Goal: Task Accomplishment & Management: Manage account settings

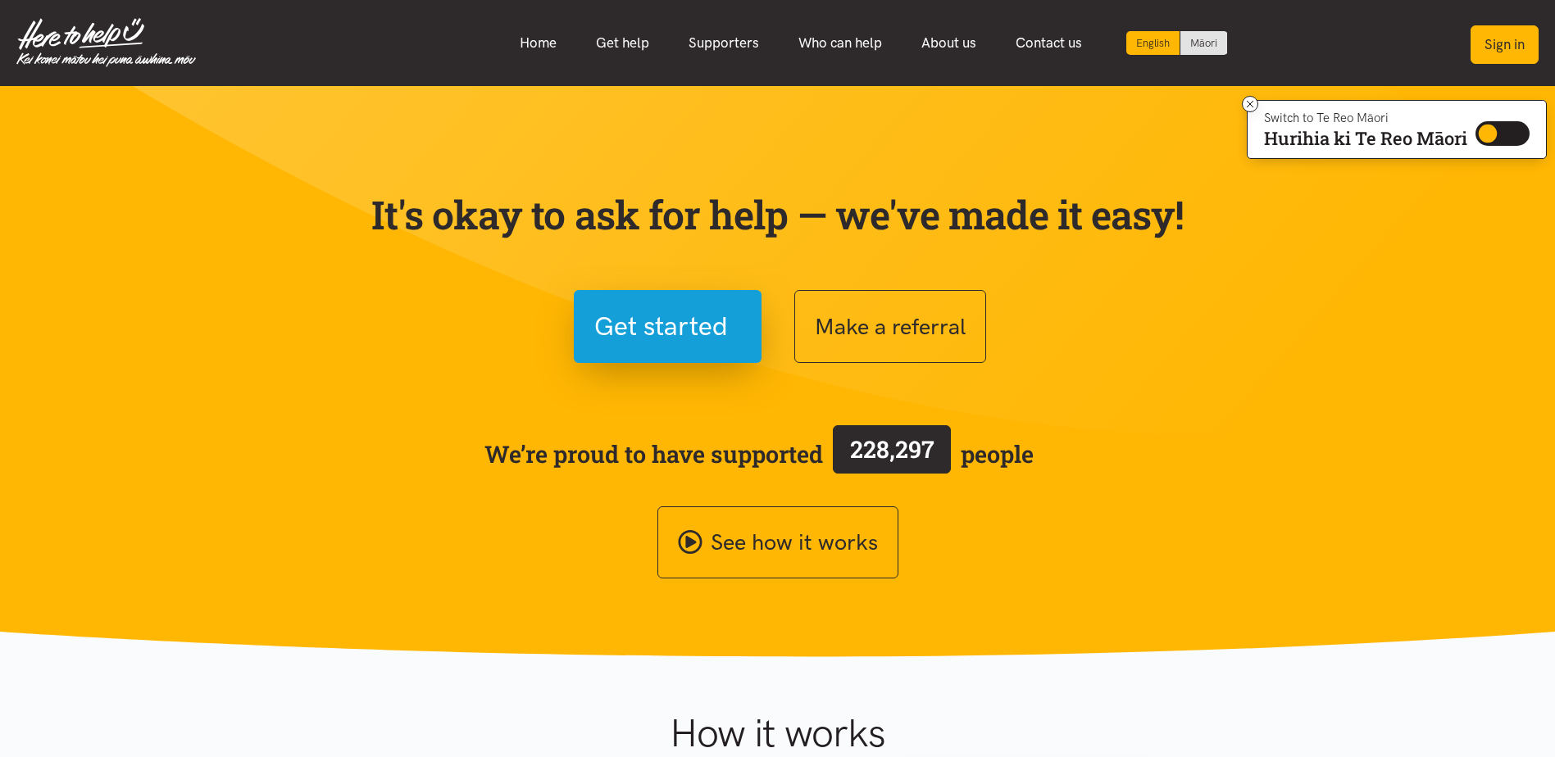
click at [1517, 49] on button "Sign in" at bounding box center [1505, 44] width 68 height 39
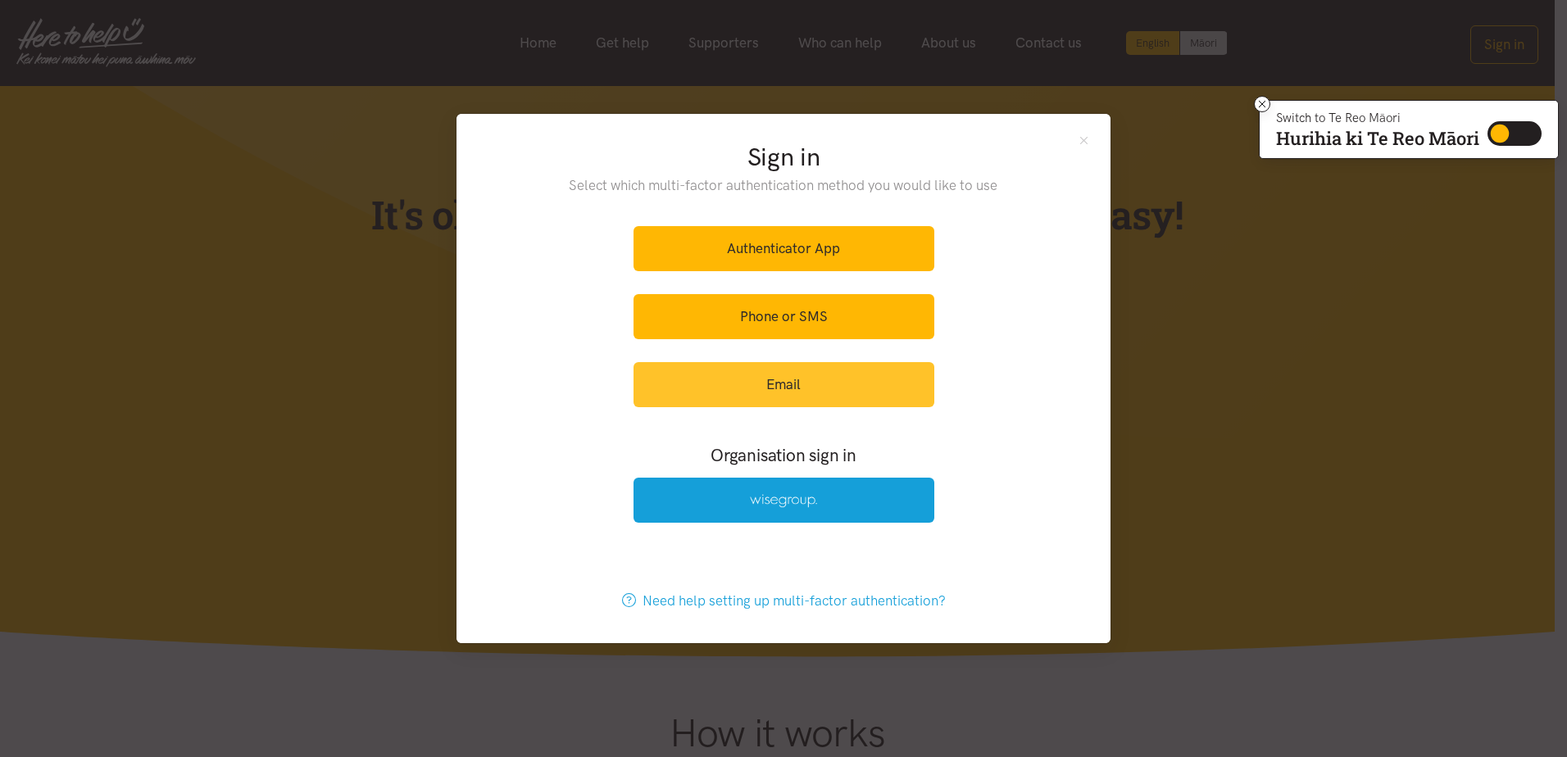
click at [821, 393] on link "Email" at bounding box center [784, 384] width 301 height 45
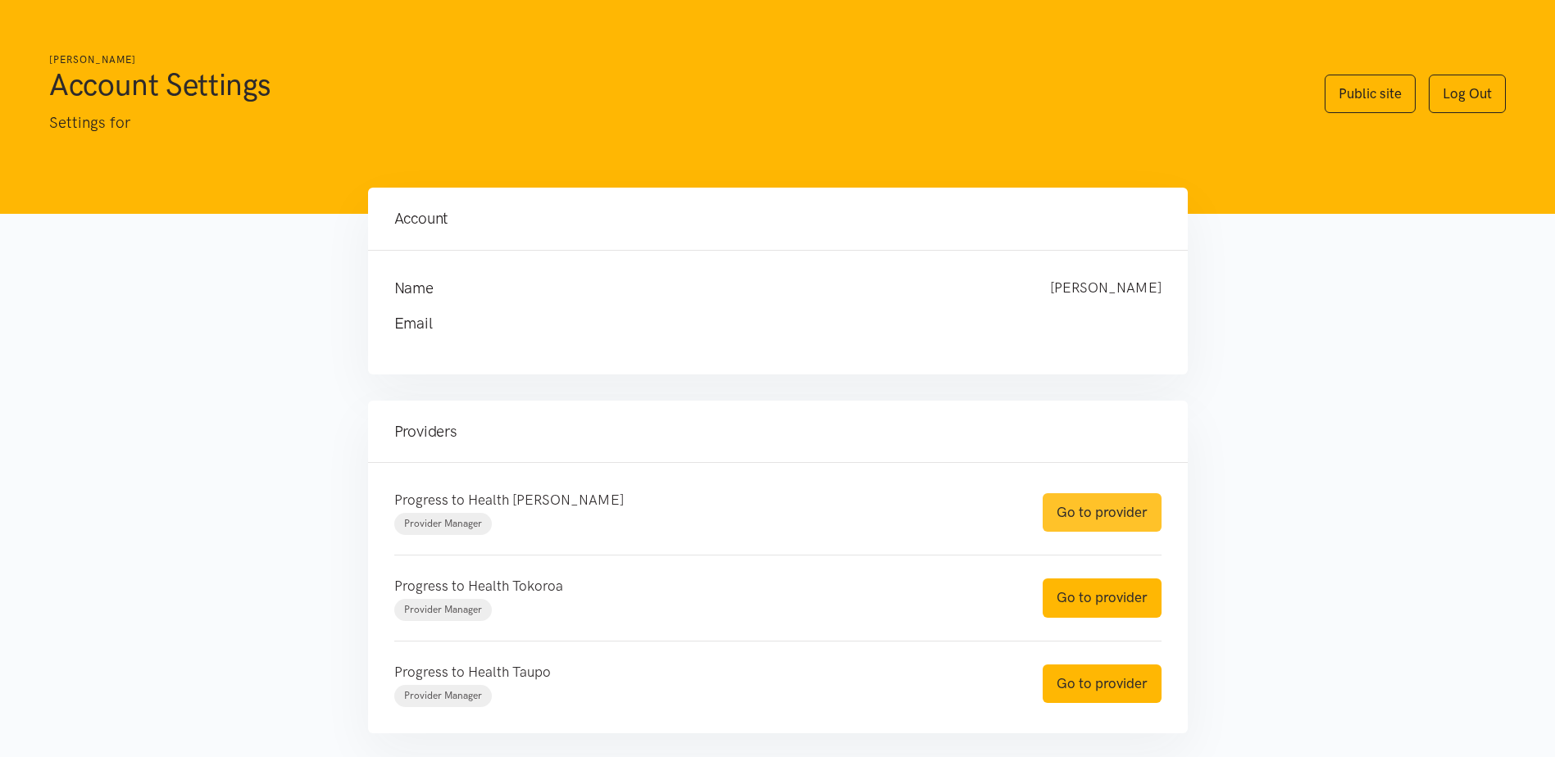
click at [1090, 512] on link "Go to provider" at bounding box center [1102, 513] width 119 height 39
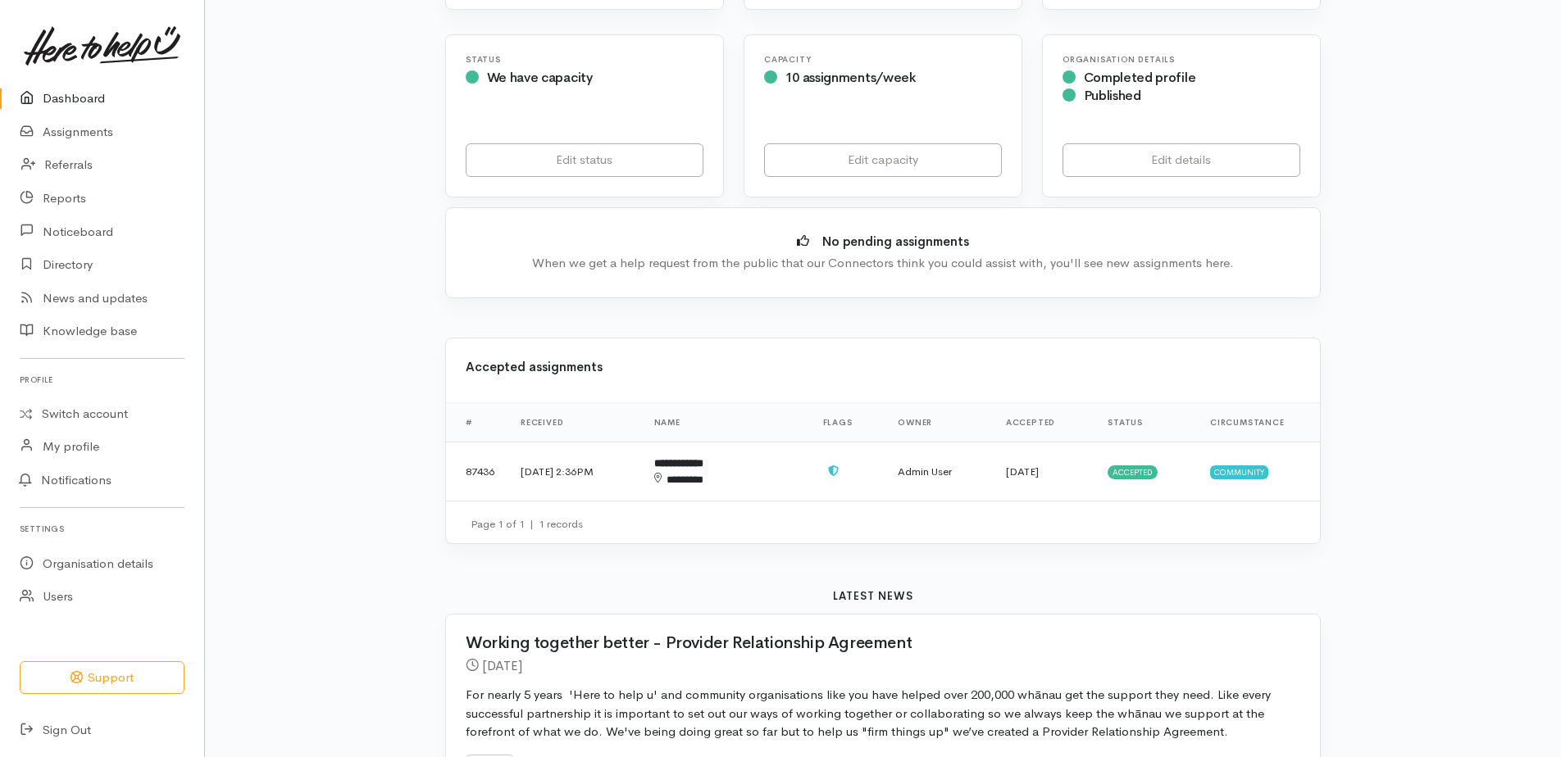
scroll to position [328, 0]
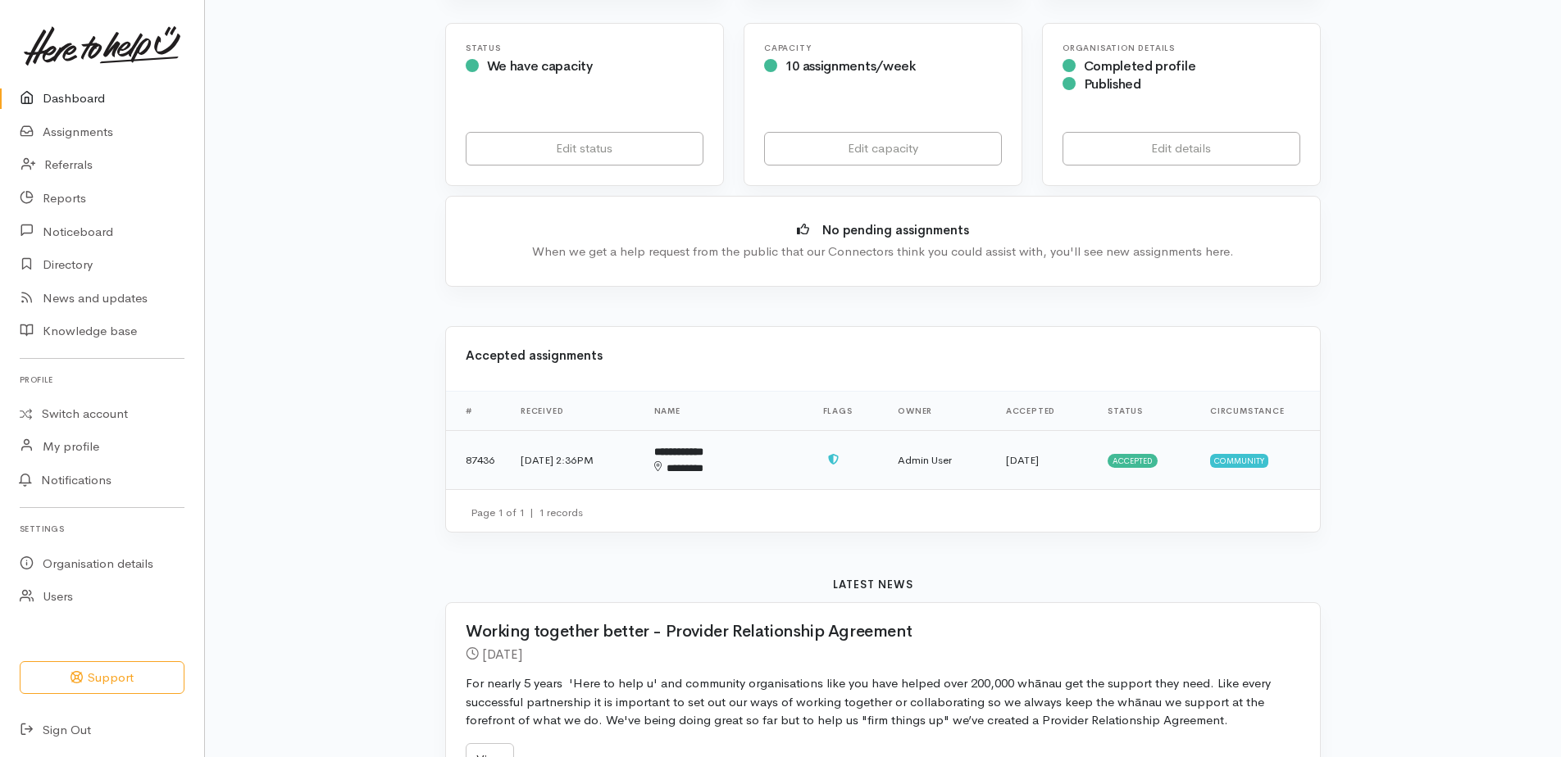
click at [1144, 459] on span "Accepted" at bounding box center [1133, 460] width 50 height 13
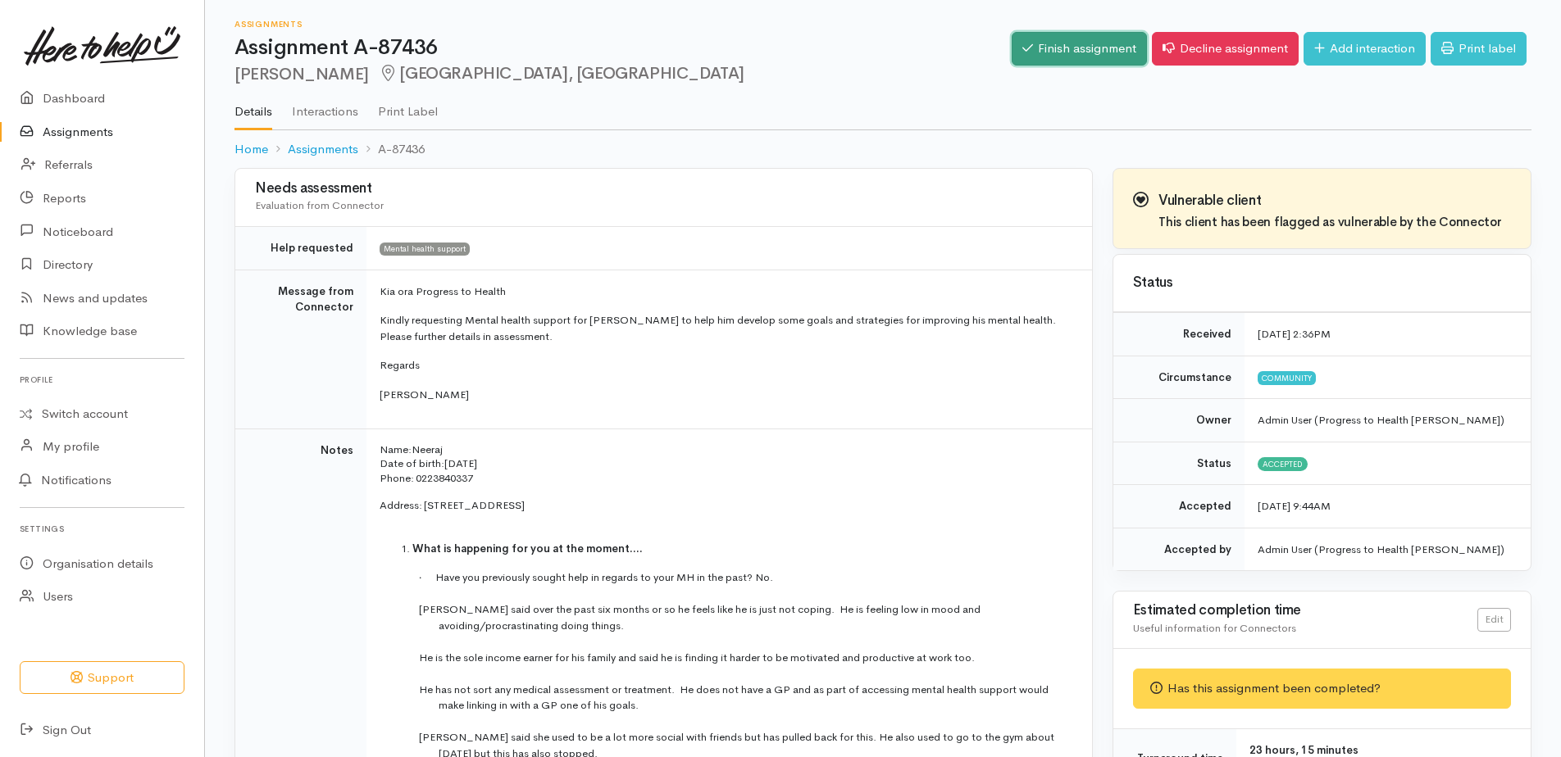
click at [1095, 52] on link "Finish assignment" at bounding box center [1079, 49] width 135 height 34
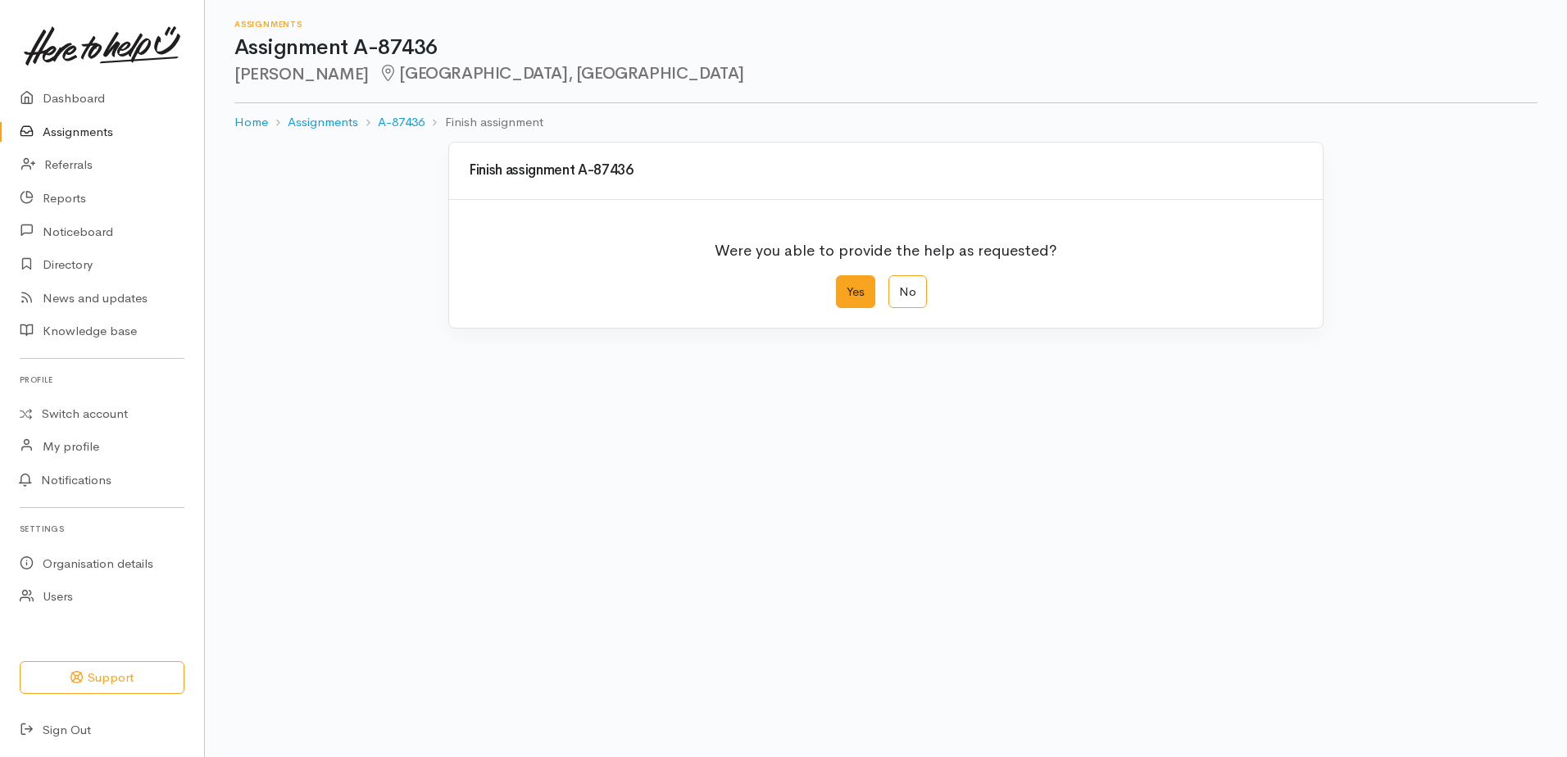
click at [867, 290] on label "Yes" at bounding box center [855, 292] width 39 height 34
click at [847, 286] on input "Yes" at bounding box center [841, 280] width 11 height 11
radio input "true"
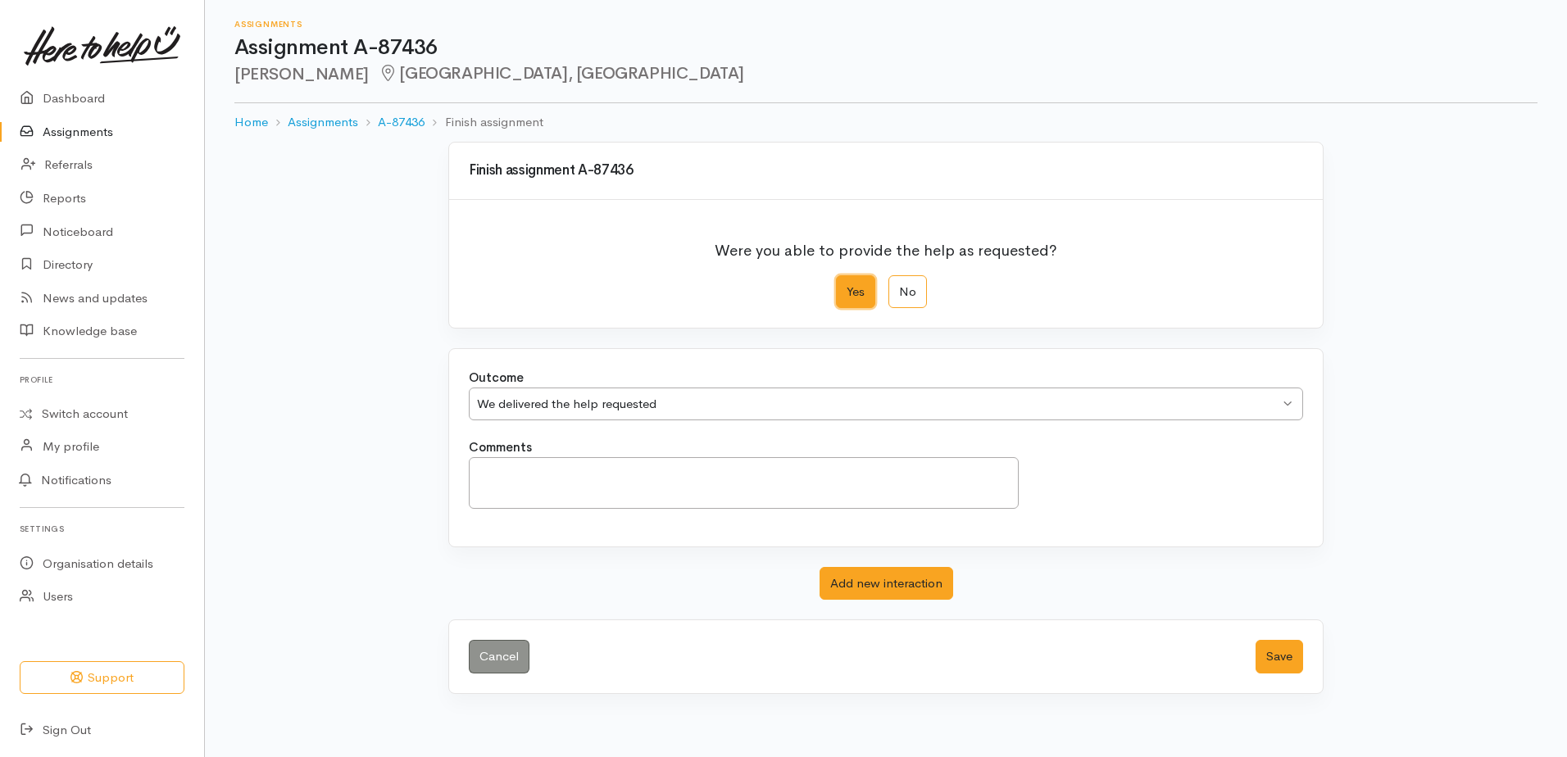
click at [814, 408] on div "We delivered the help requested" at bounding box center [878, 404] width 803 height 19
click at [1273, 658] on button "Save" at bounding box center [1280, 657] width 48 height 34
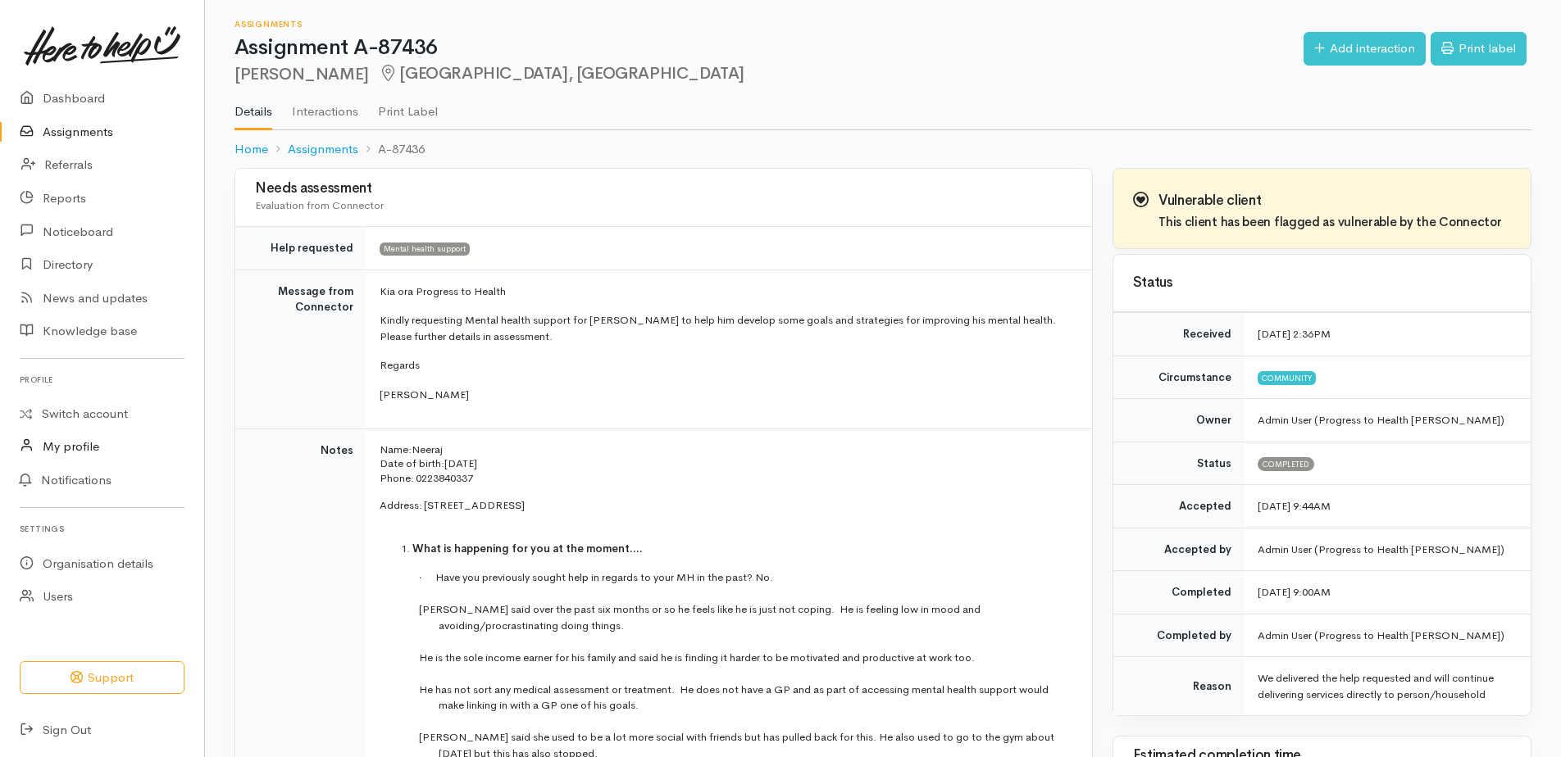
click at [97, 451] on link "My profile" at bounding box center [102, 447] width 204 height 34
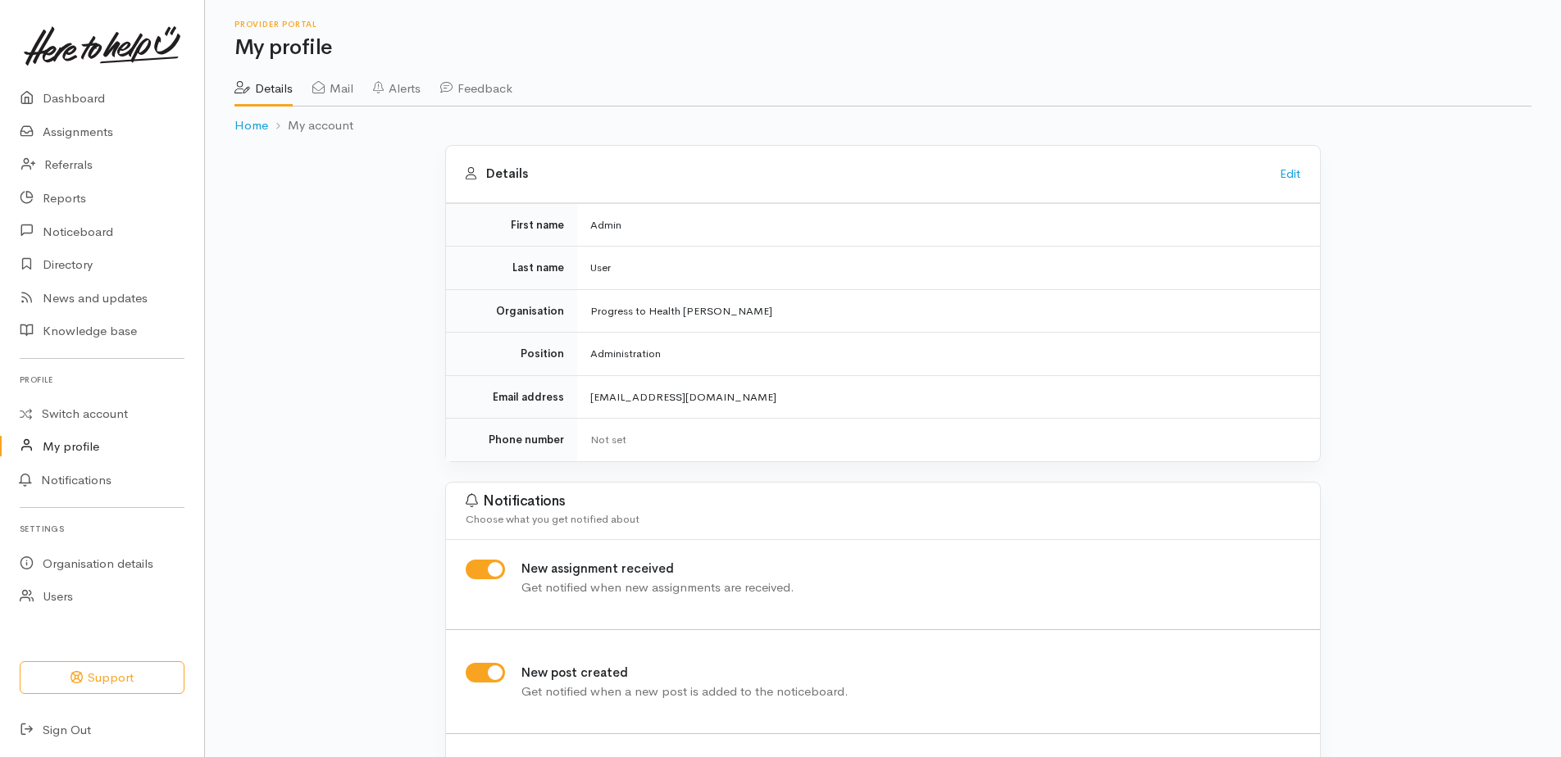
click at [353, 93] on link "Mail" at bounding box center [332, 83] width 41 height 46
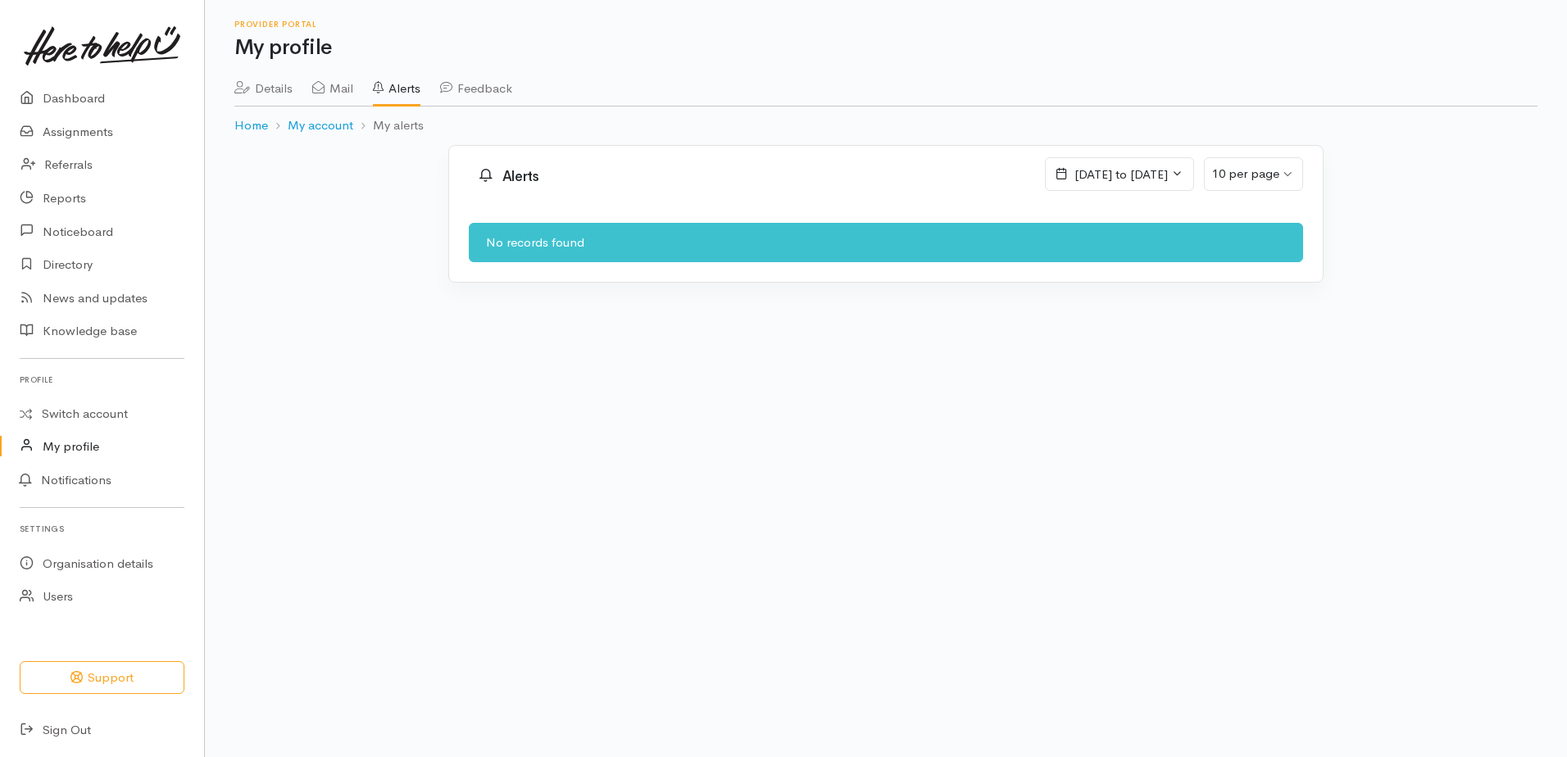
click at [489, 97] on link "Feedback" at bounding box center [476, 83] width 72 height 46
click at [265, 97] on link "Details" at bounding box center [263, 83] width 58 height 46
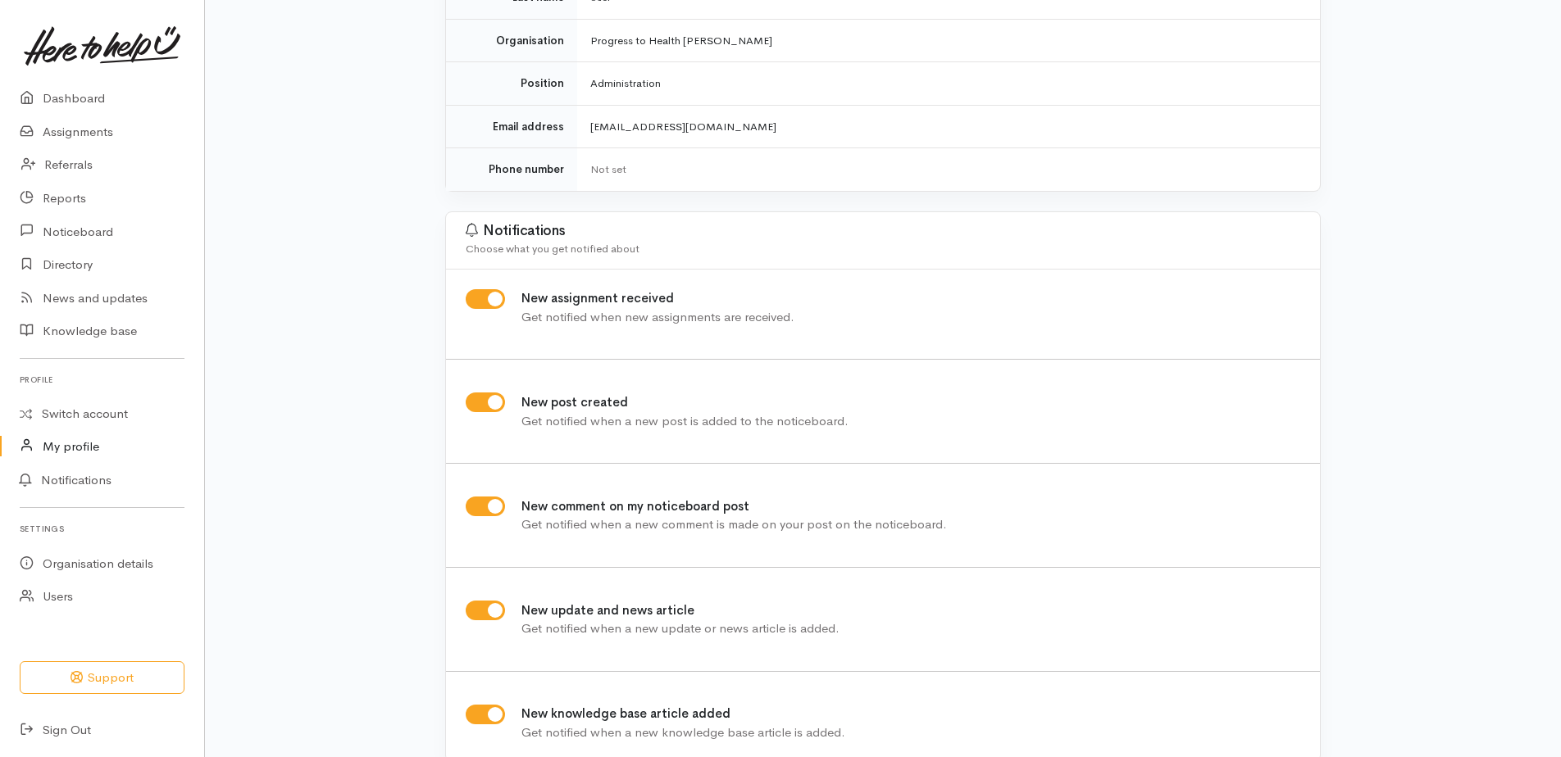
scroll to position [295, 0]
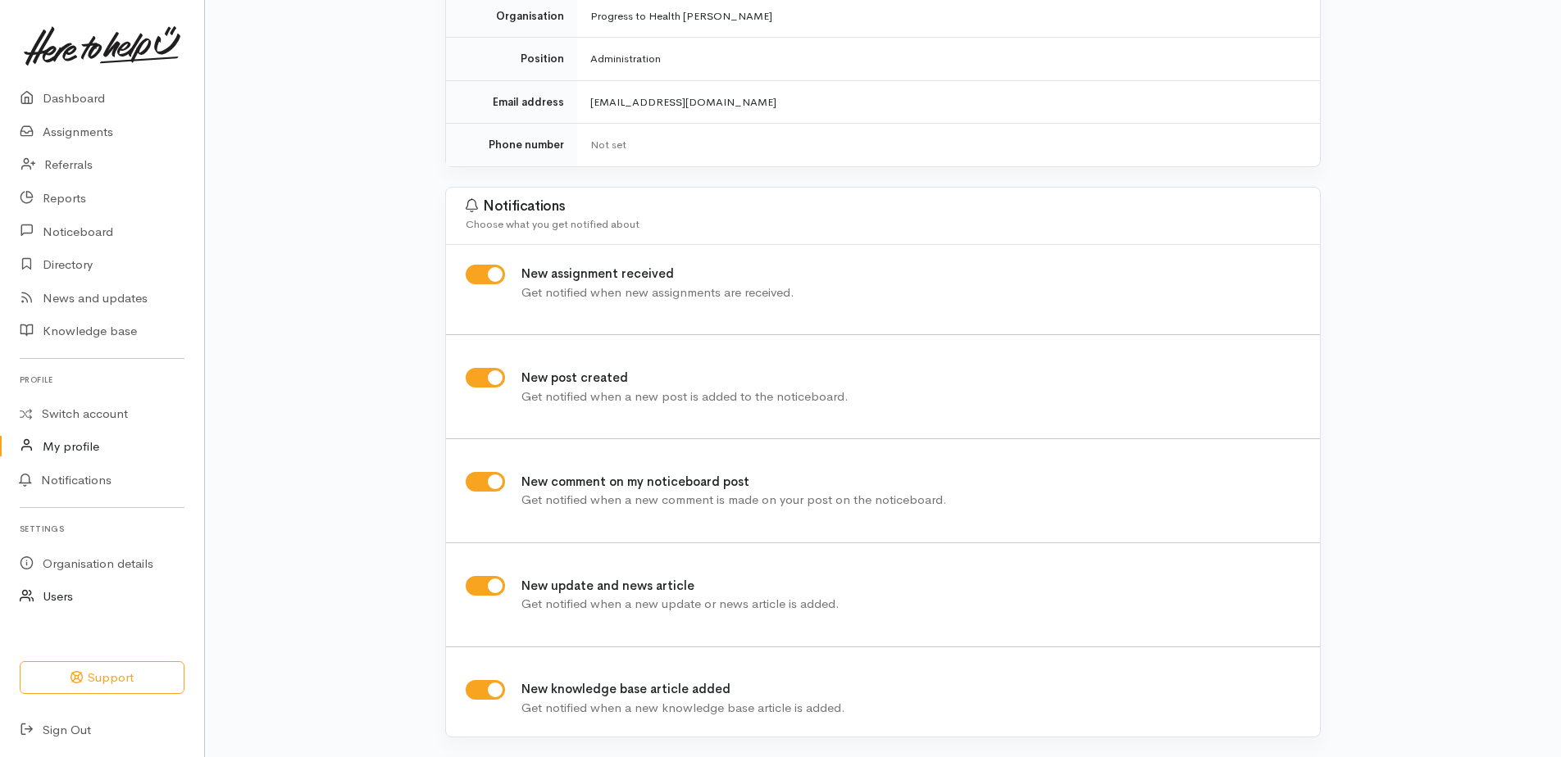
click at [70, 590] on link "Users" at bounding box center [102, 597] width 204 height 34
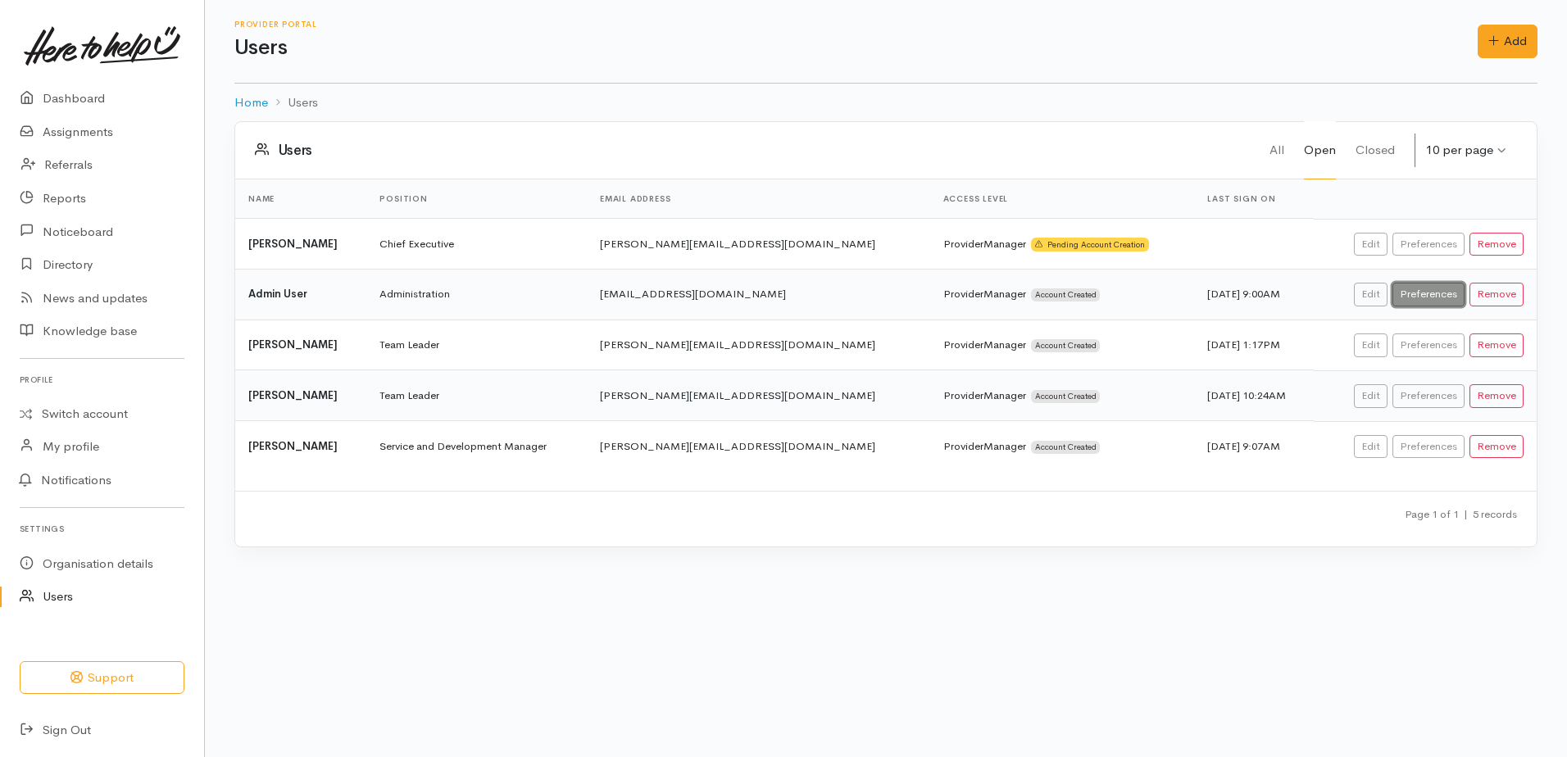
click at [1413, 298] on link "Preferences" at bounding box center [1429, 295] width 72 height 24
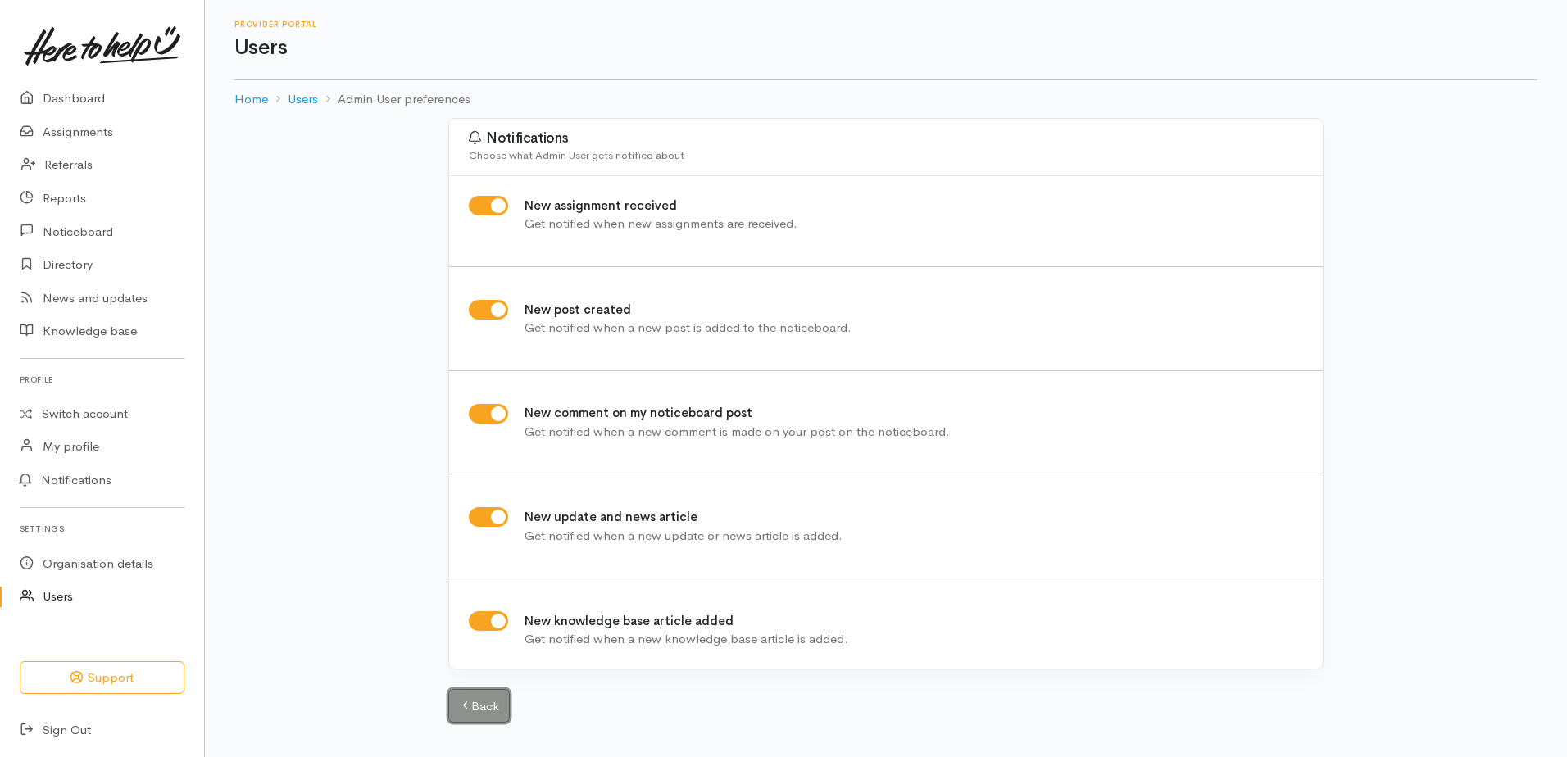
click at [497, 699] on link "Back" at bounding box center [478, 706] width 61 height 34
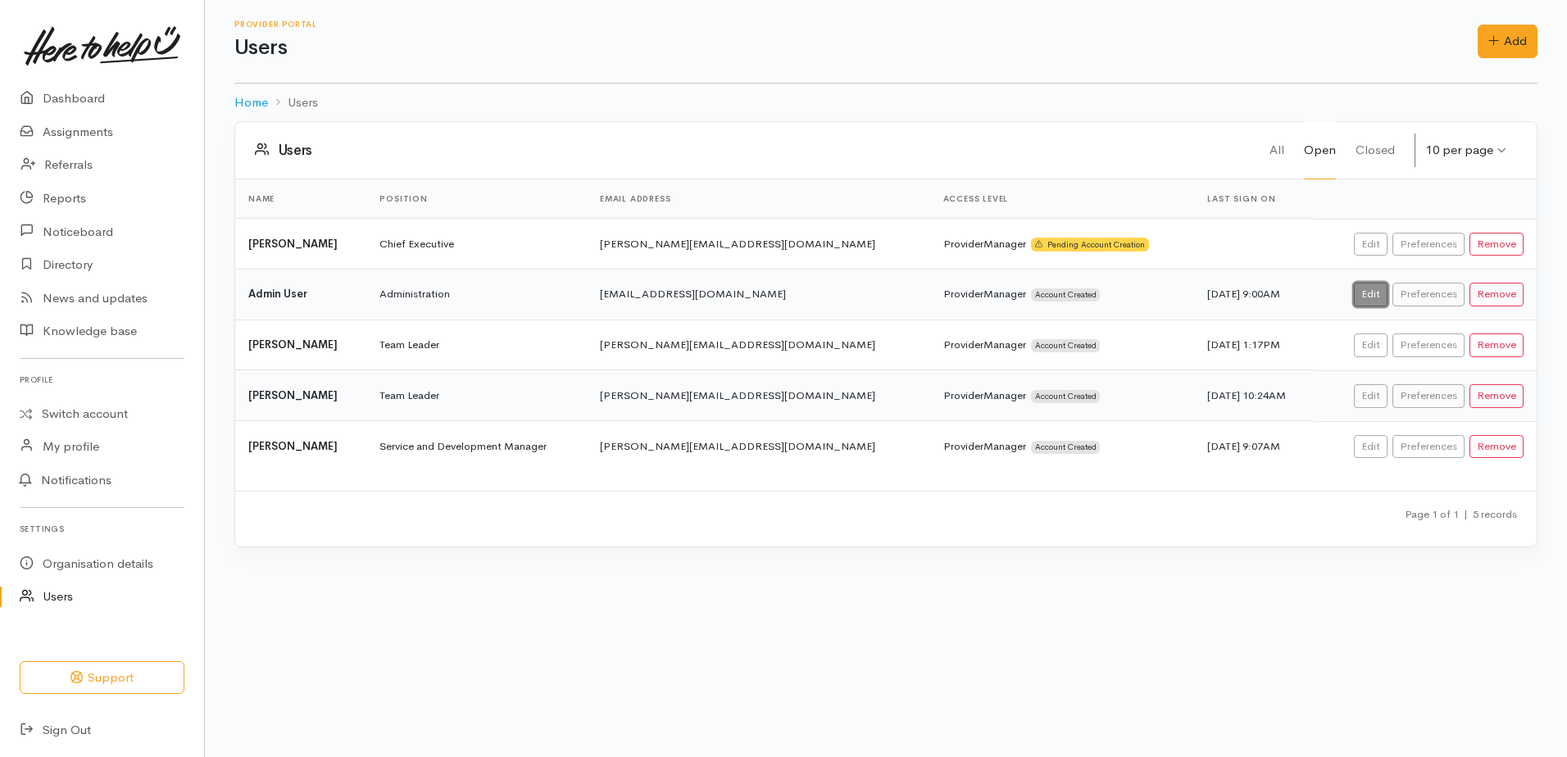
click at [1379, 295] on link "Edit" at bounding box center [1371, 295] width 34 height 24
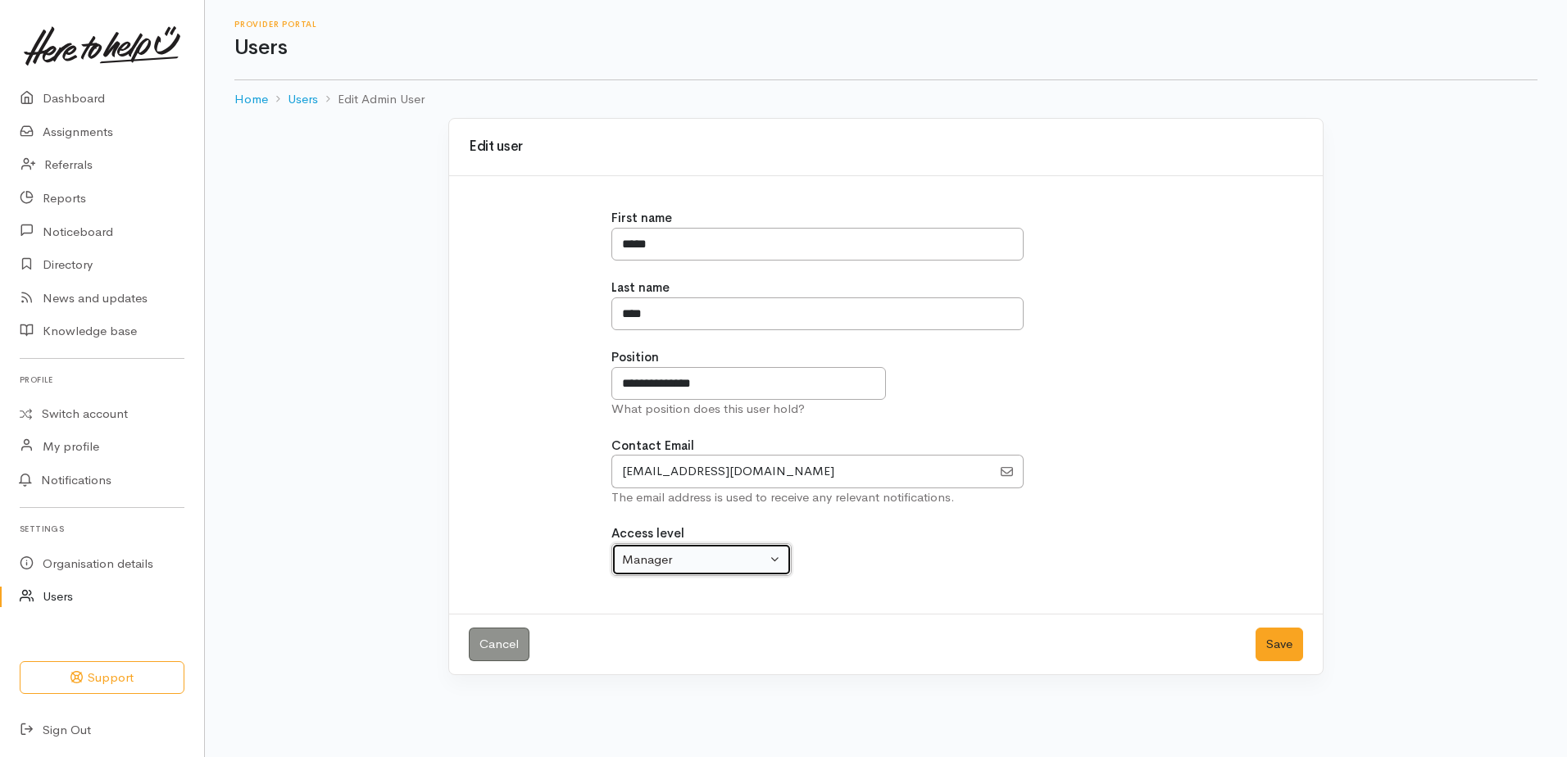
click at [735, 560] on div "Manager" at bounding box center [694, 560] width 144 height 19
click at [1269, 651] on button "Save" at bounding box center [1280, 645] width 48 height 34
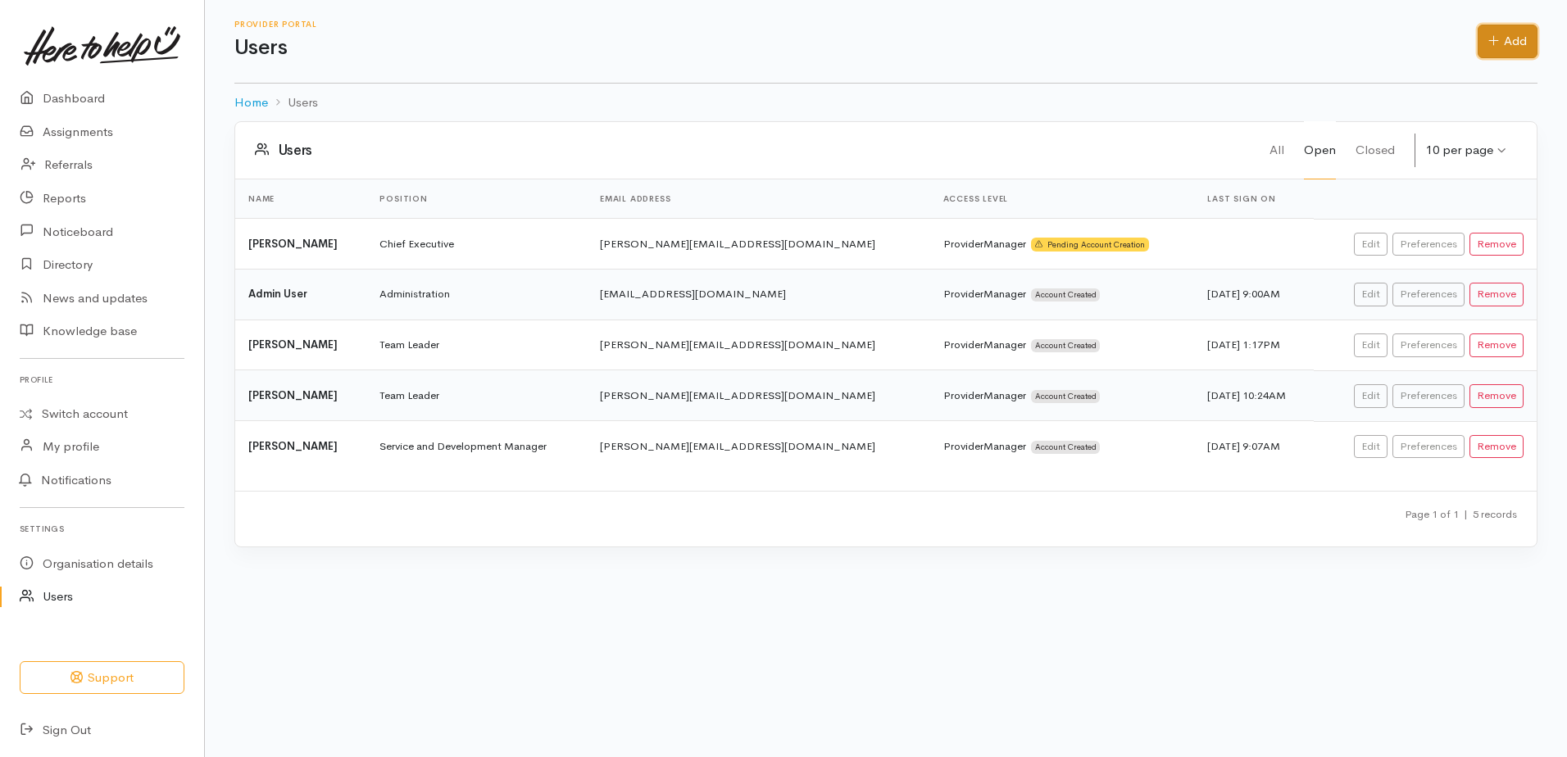
click at [1499, 48] on link "Add" at bounding box center [1508, 42] width 60 height 34
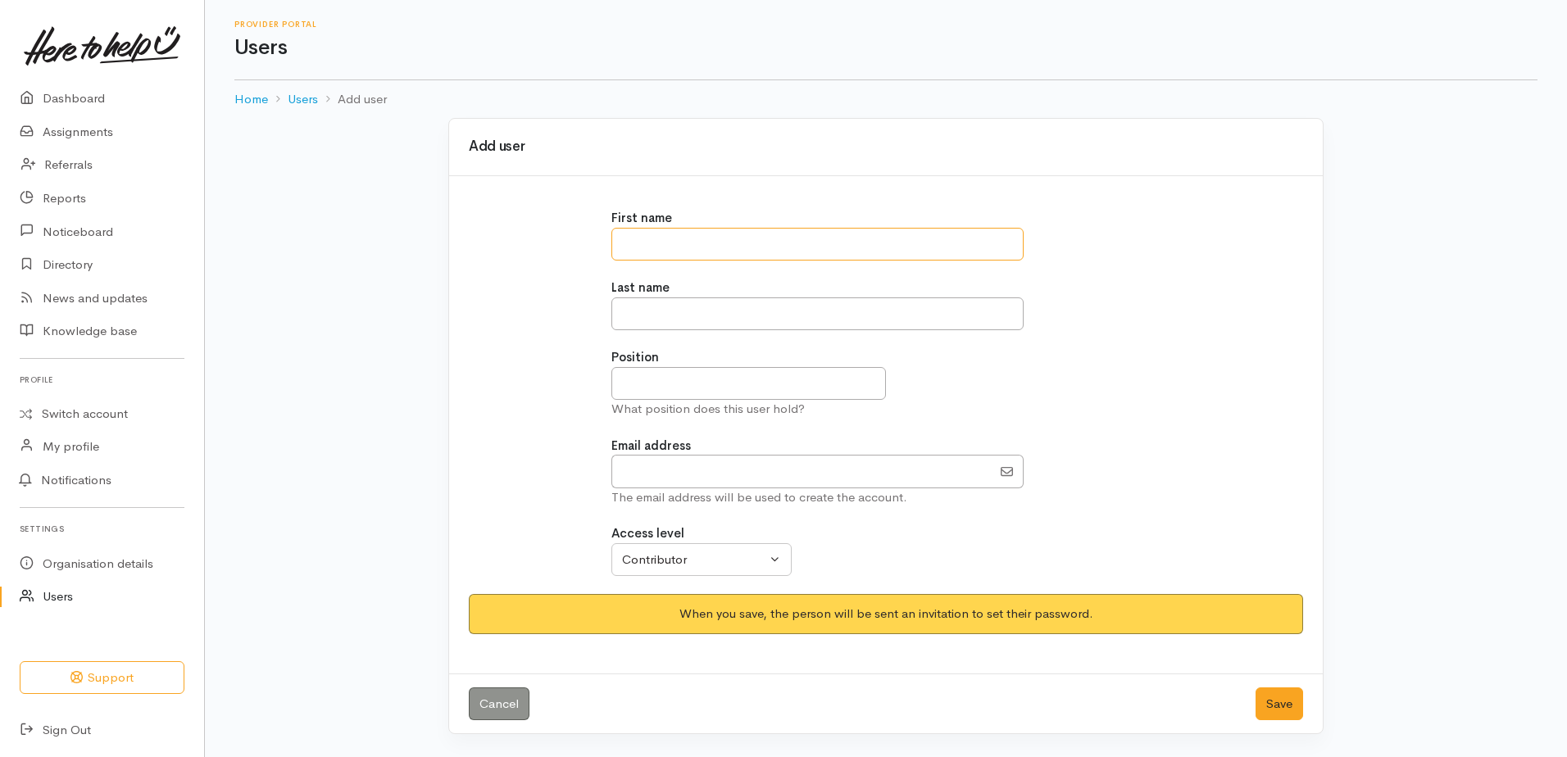
click at [830, 237] on input "text" at bounding box center [818, 245] width 412 height 34
type input "******"
type input "**********"
click at [766, 484] on input "EmailAddress" at bounding box center [802, 472] width 380 height 34
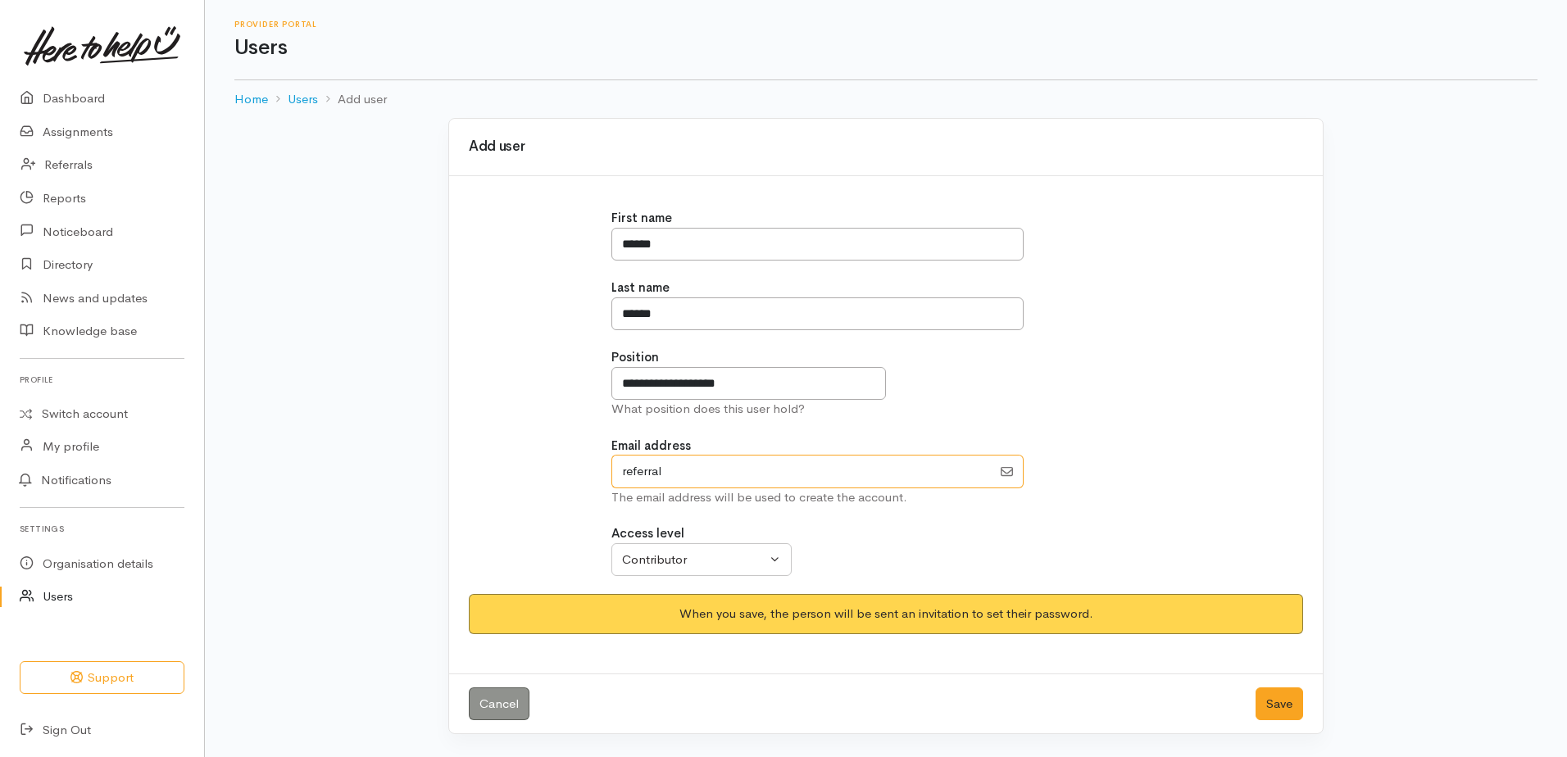
type input "[EMAIL_ADDRESS][DOMAIN_NAME]"
click at [692, 555] on div "Contributor" at bounding box center [694, 560] width 144 height 19
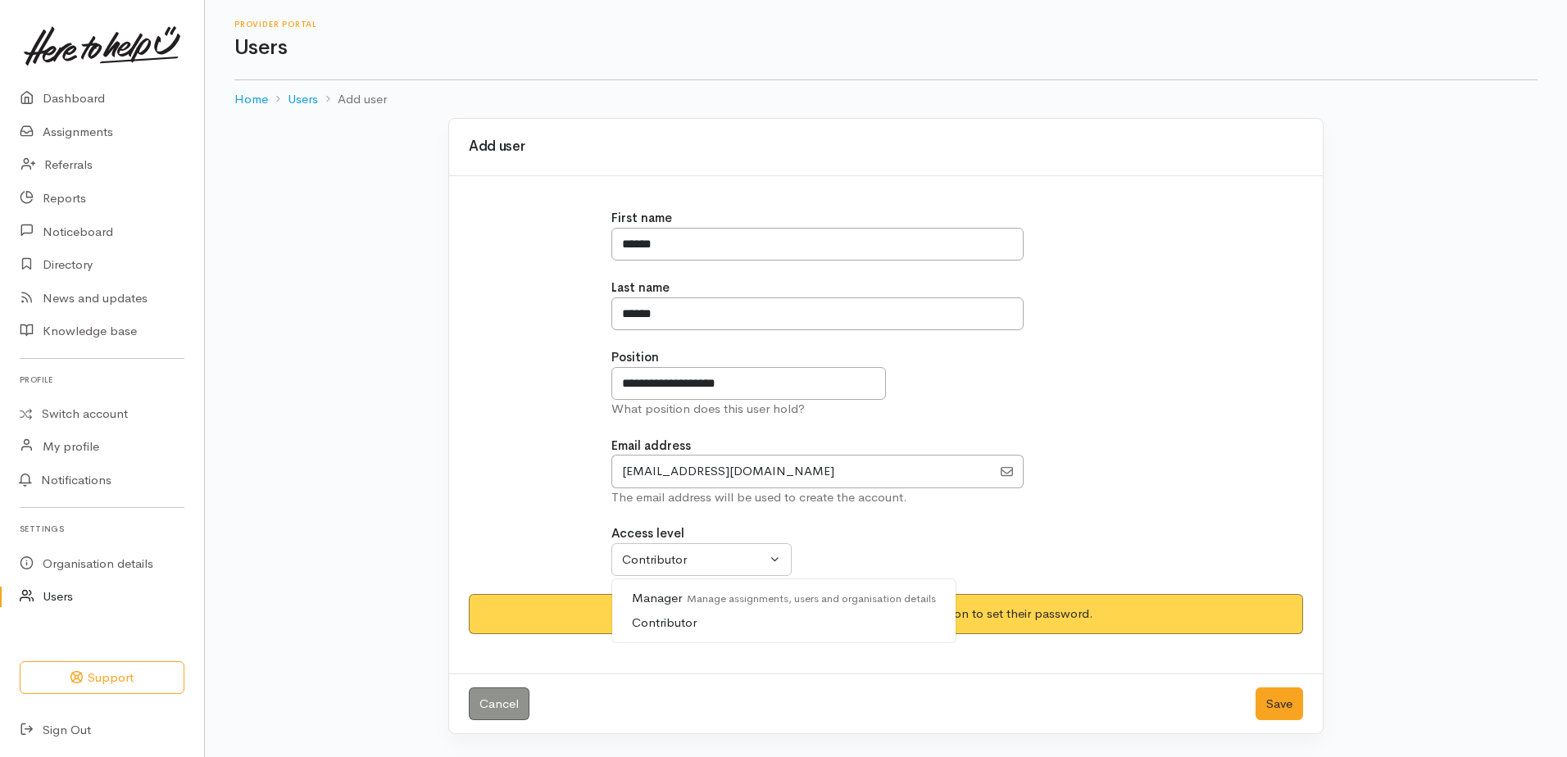
click at [688, 603] on small "Manage assignments, users and organisation details" at bounding box center [809, 599] width 255 height 14
select select "true"
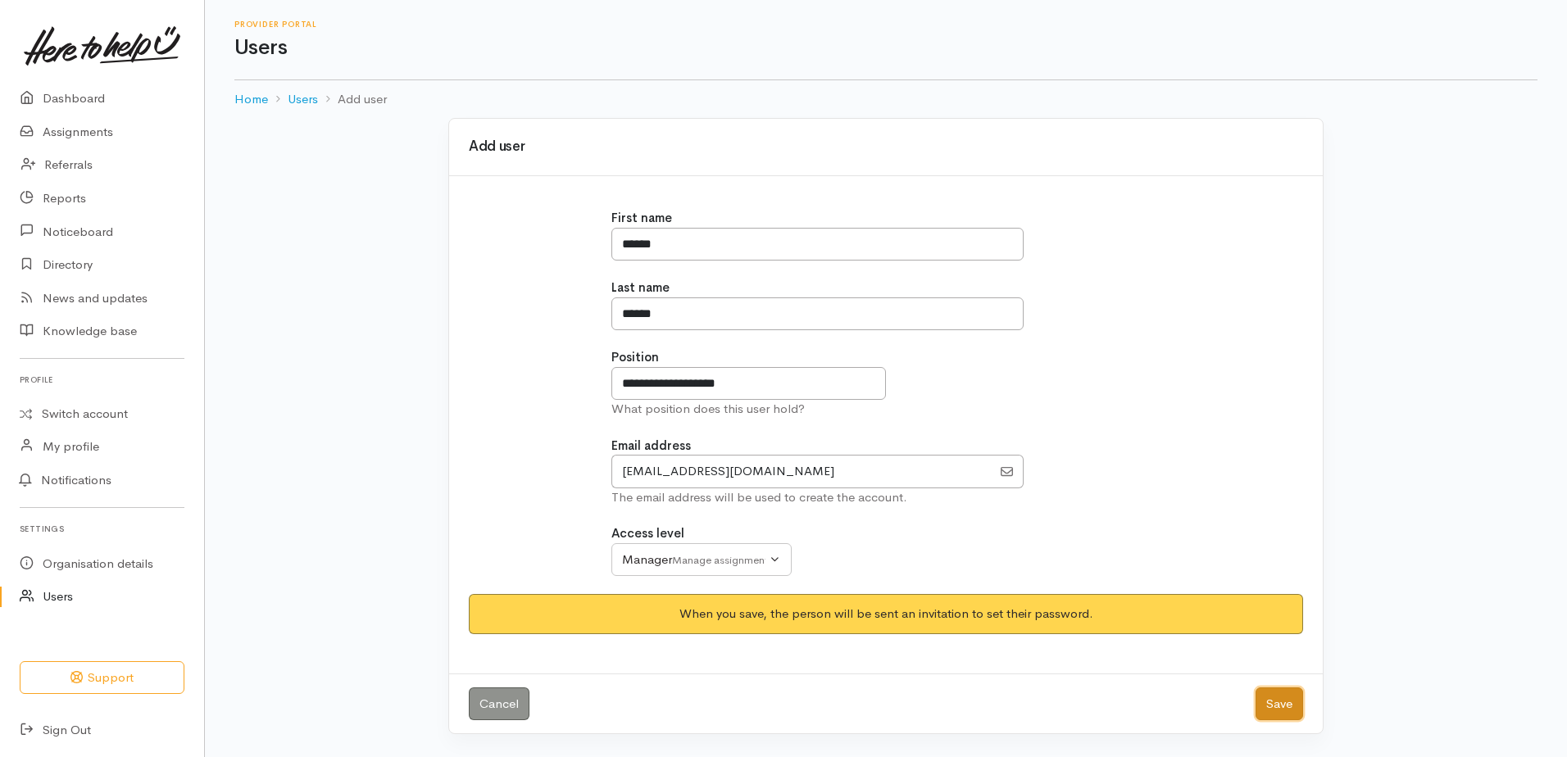
click at [1277, 708] on button "Save" at bounding box center [1280, 705] width 48 height 34
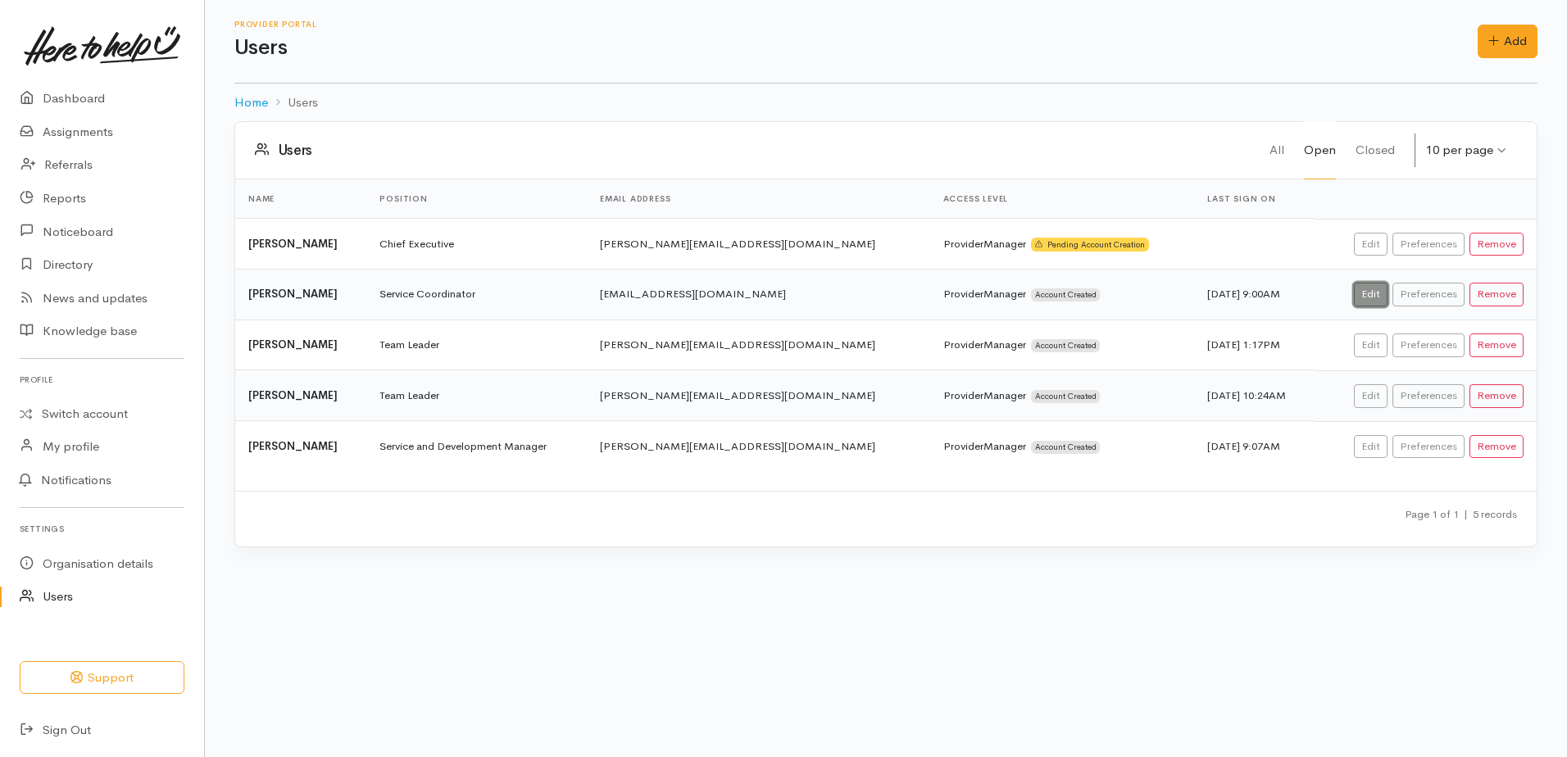
click at [1376, 301] on link "Edit" at bounding box center [1371, 295] width 34 height 24
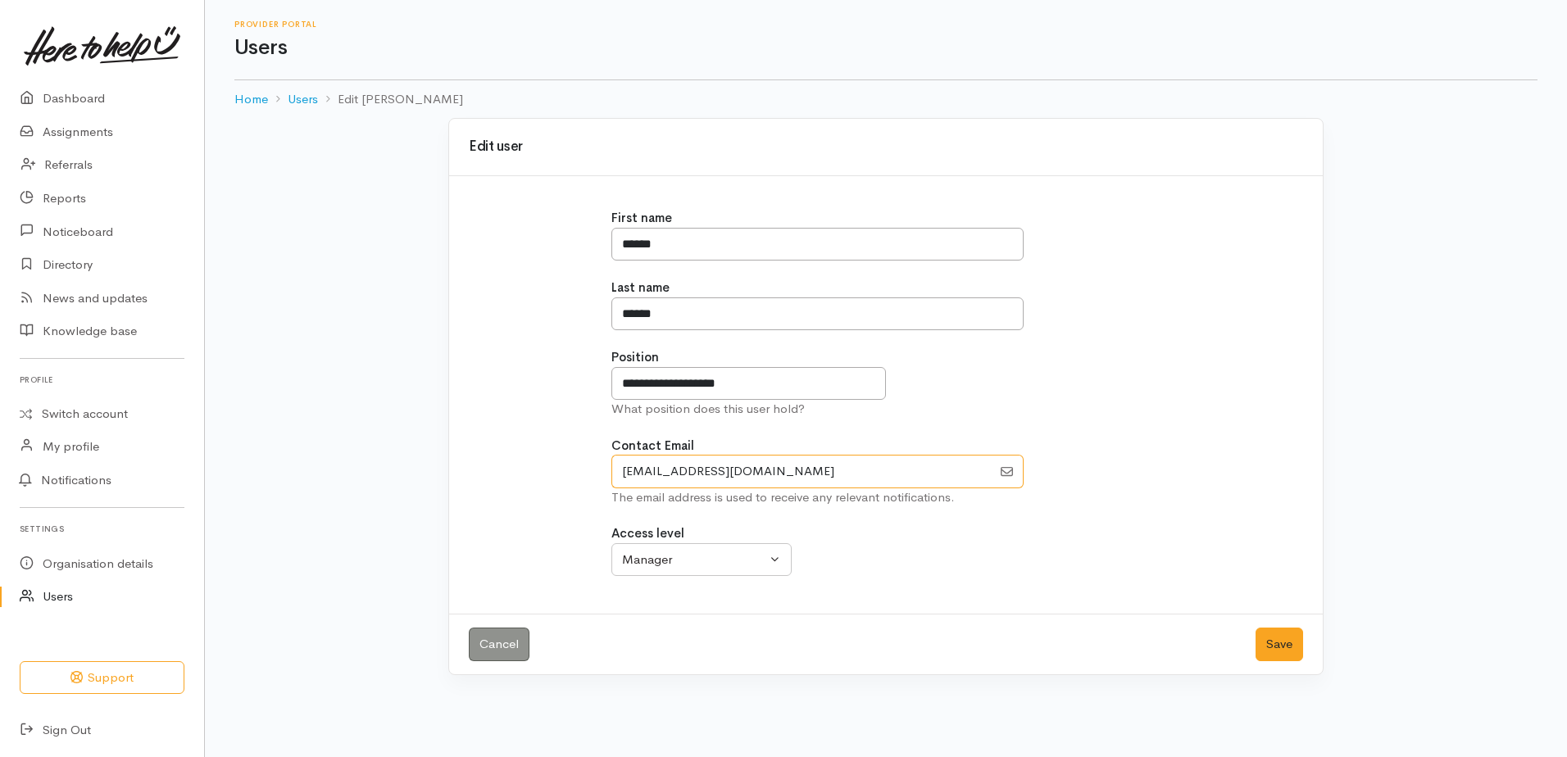
click at [777, 476] on input "EmailAddress" at bounding box center [802, 472] width 380 height 34
click at [984, 636] on div "Cancel Save" at bounding box center [886, 644] width 874 height 61
drag, startPoint x: 789, startPoint y: 471, endPoint x: 584, endPoint y: 477, distance: 205.9
click at [584, 477] on div "**********" at bounding box center [886, 401] width 854 height 385
click at [1272, 639] on button "Save" at bounding box center [1280, 645] width 48 height 34
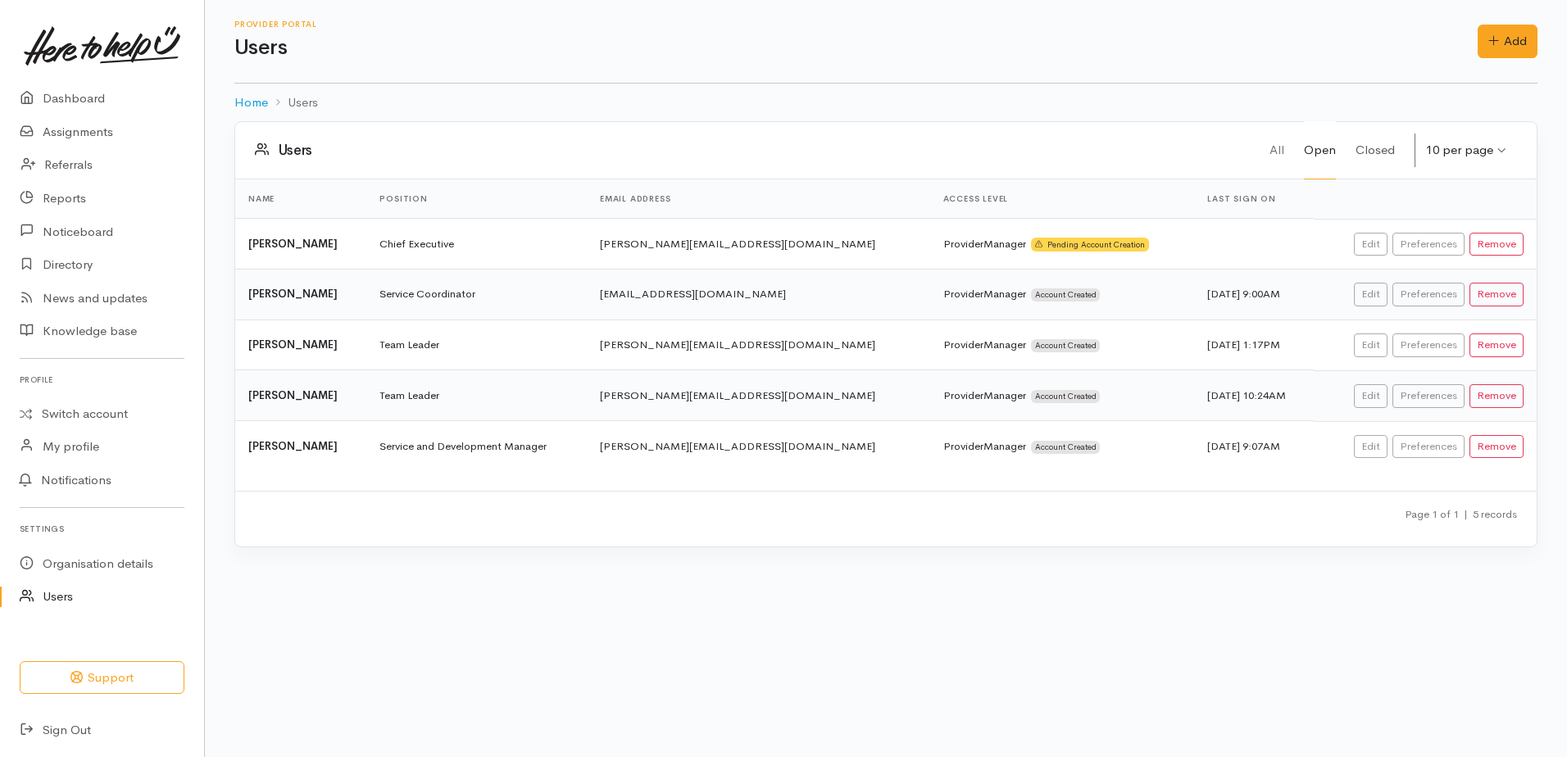
click at [1358, 148] on link "Closed" at bounding box center [1375, 150] width 39 height 58
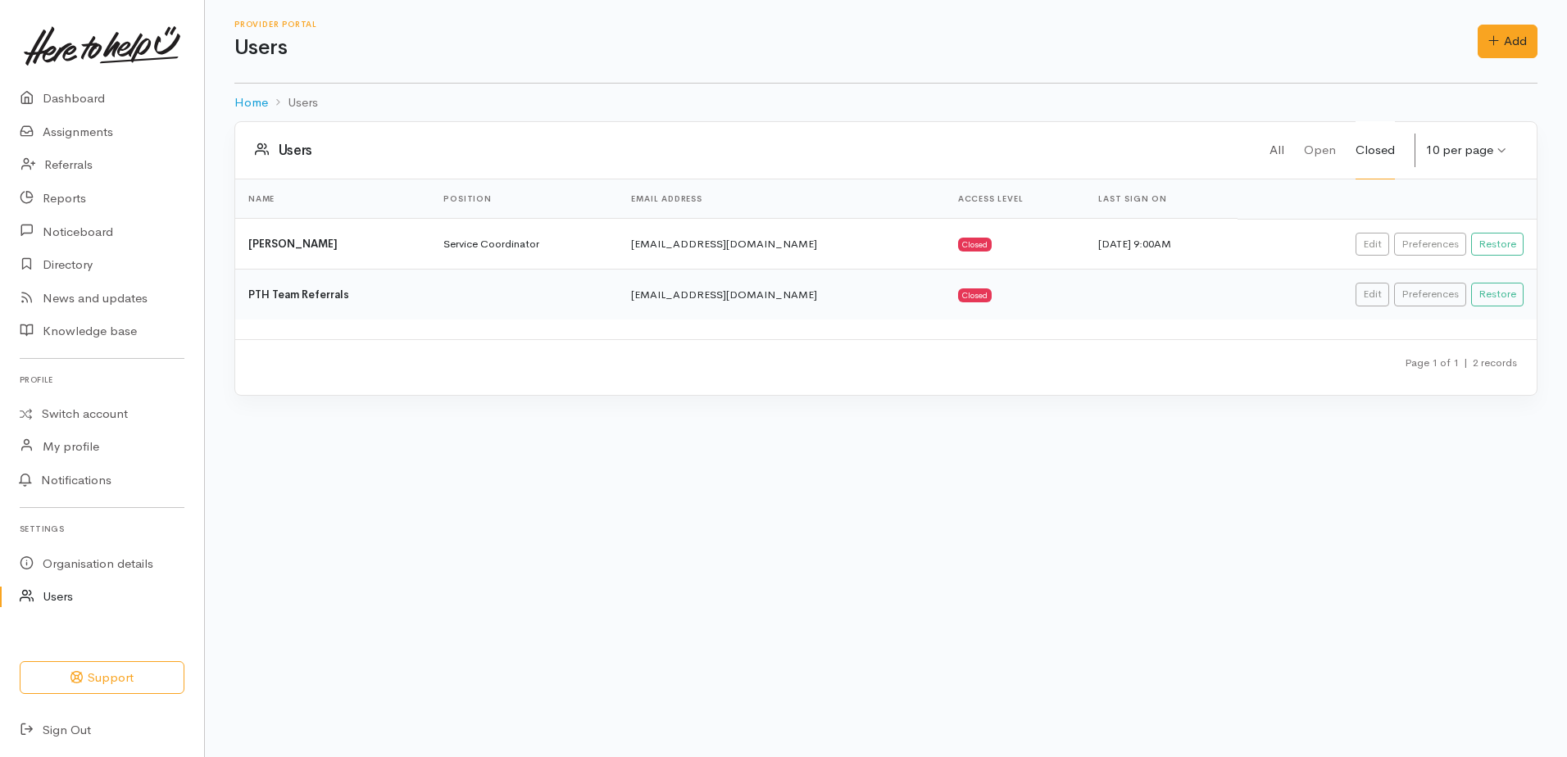
click at [1272, 144] on link "All" at bounding box center [1277, 150] width 15 height 58
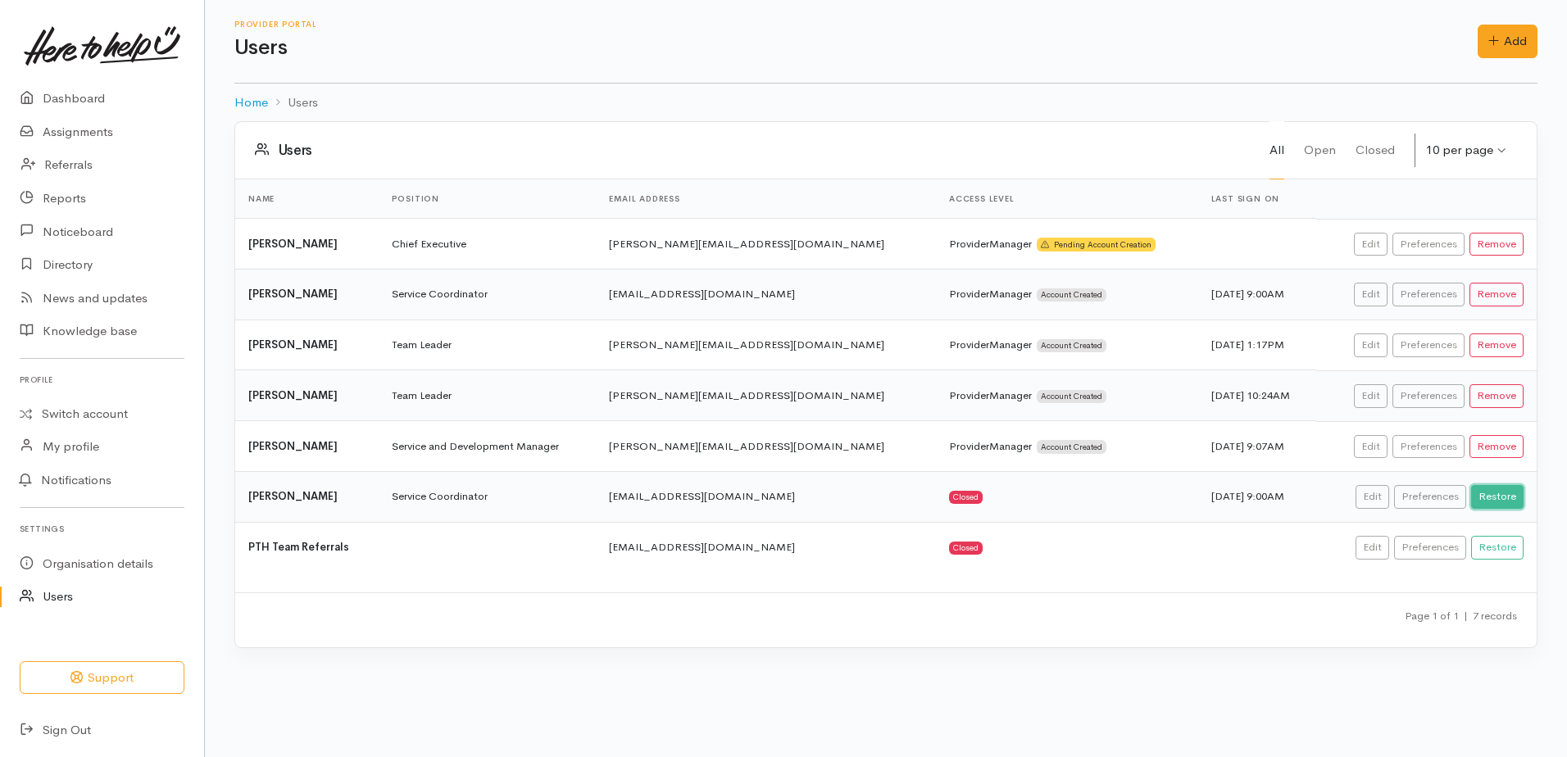
click at [1511, 499] on button "Restore" at bounding box center [1498, 497] width 52 height 24
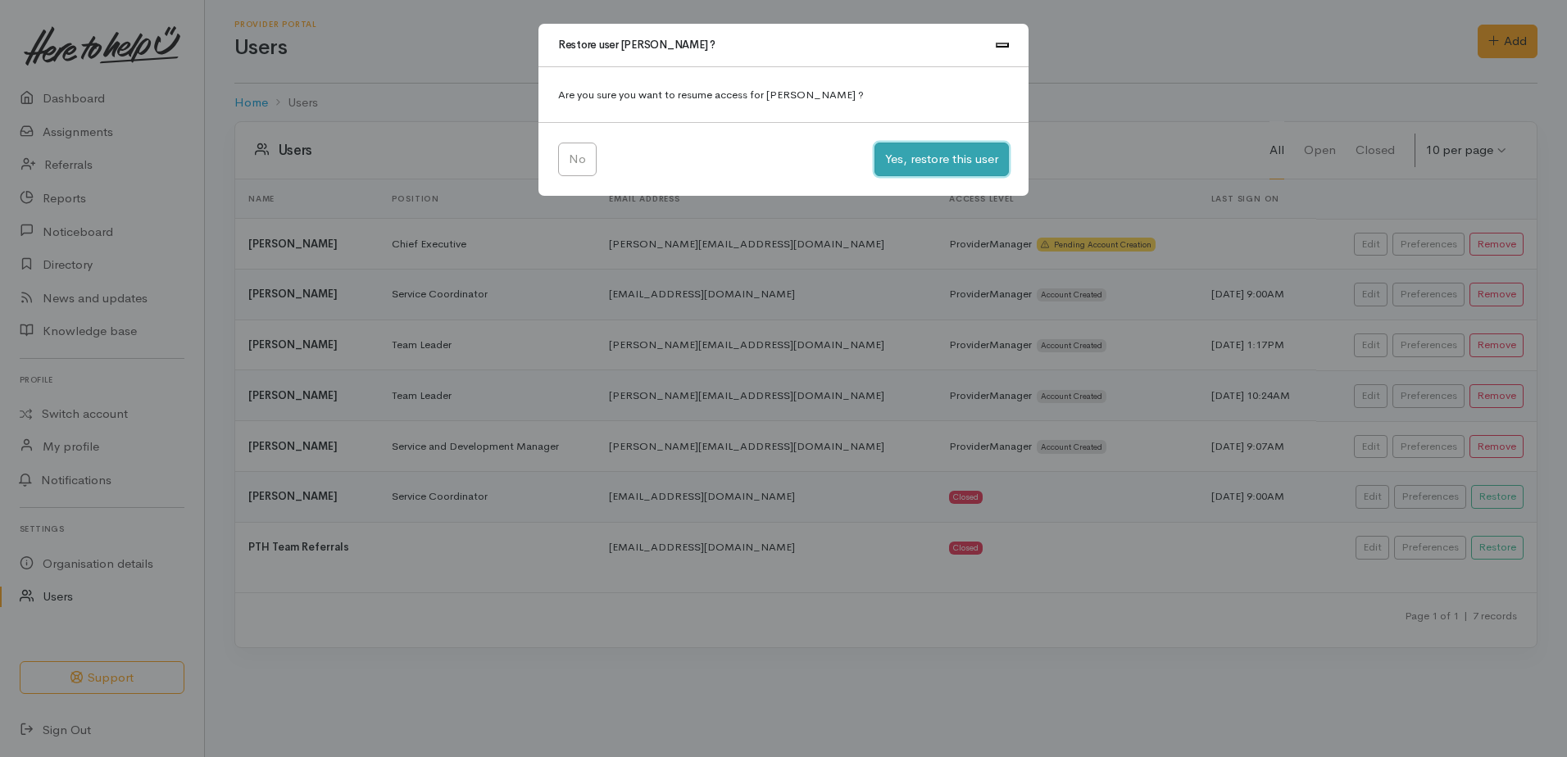
click at [928, 160] on button "Yes, restore this user" at bounding box center [942, 160] width 134 height 34
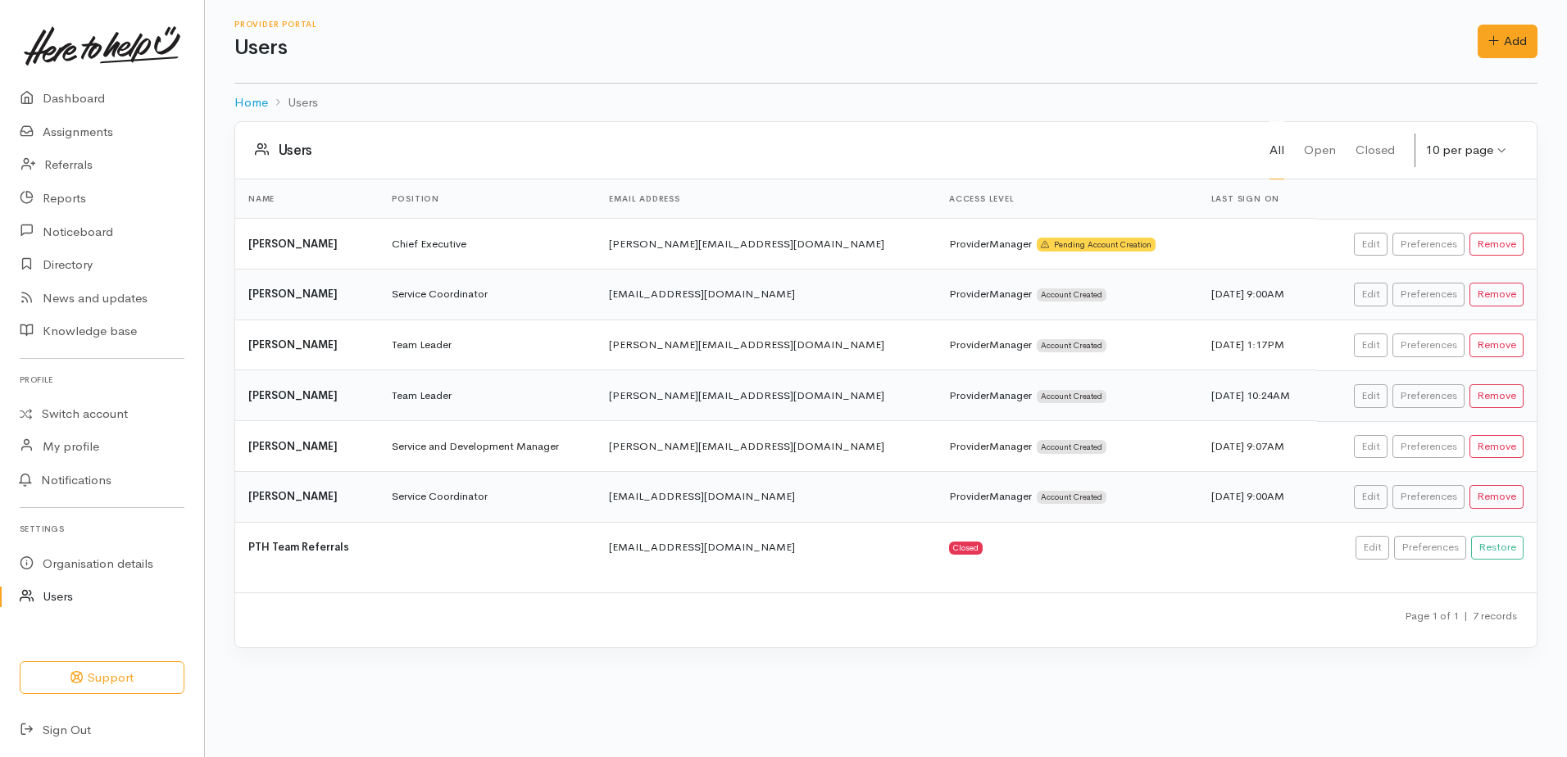
click at [74, 593] on link "Users" at bounding box center [102, 597] width 204 height 34
click at [93, 553] on link "Organisation details" at bounding box center [102, 565] width 204 height 34
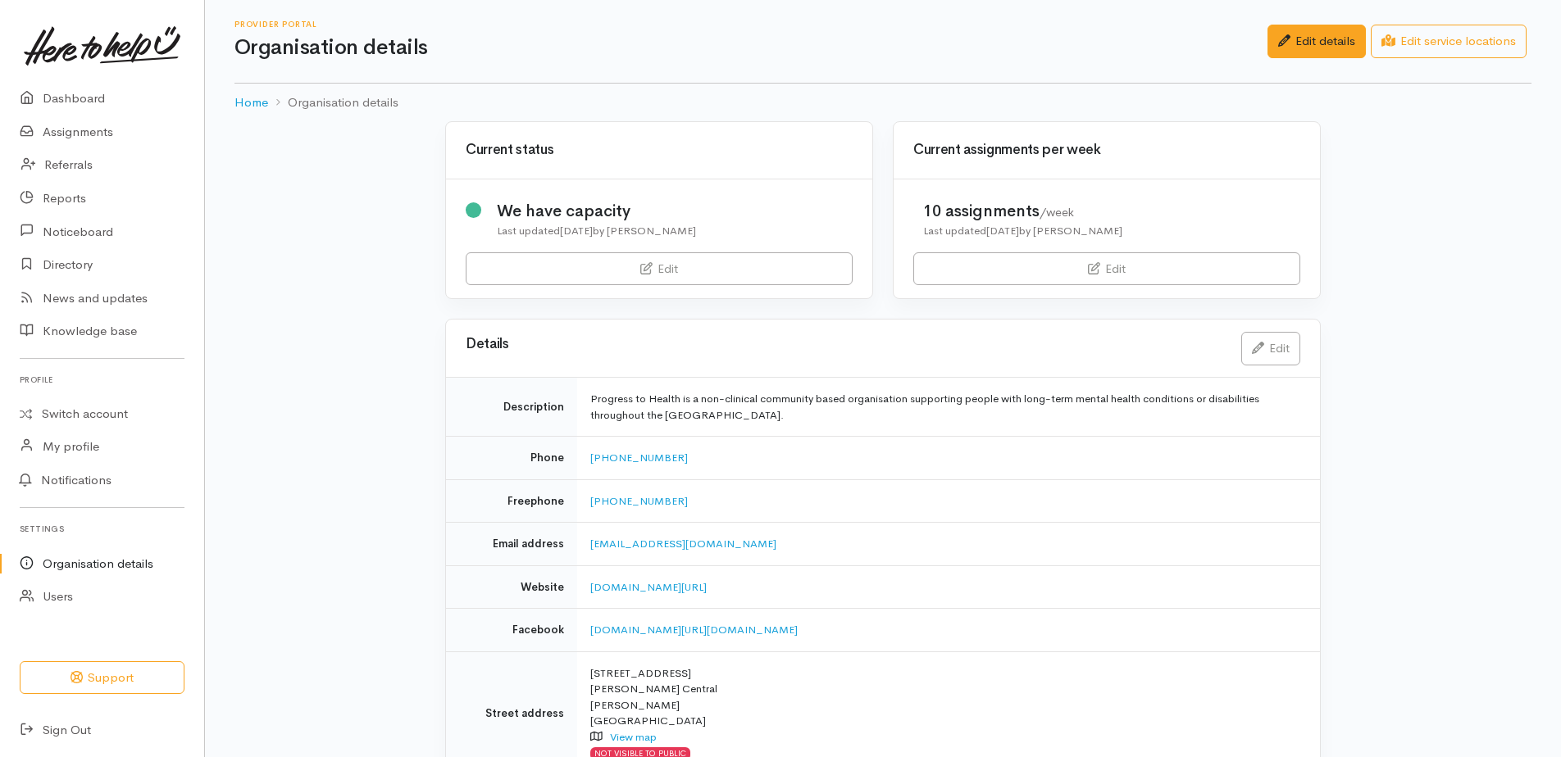
click at [143, 50] on img at bounding box center [102, 45] width 157 height 39
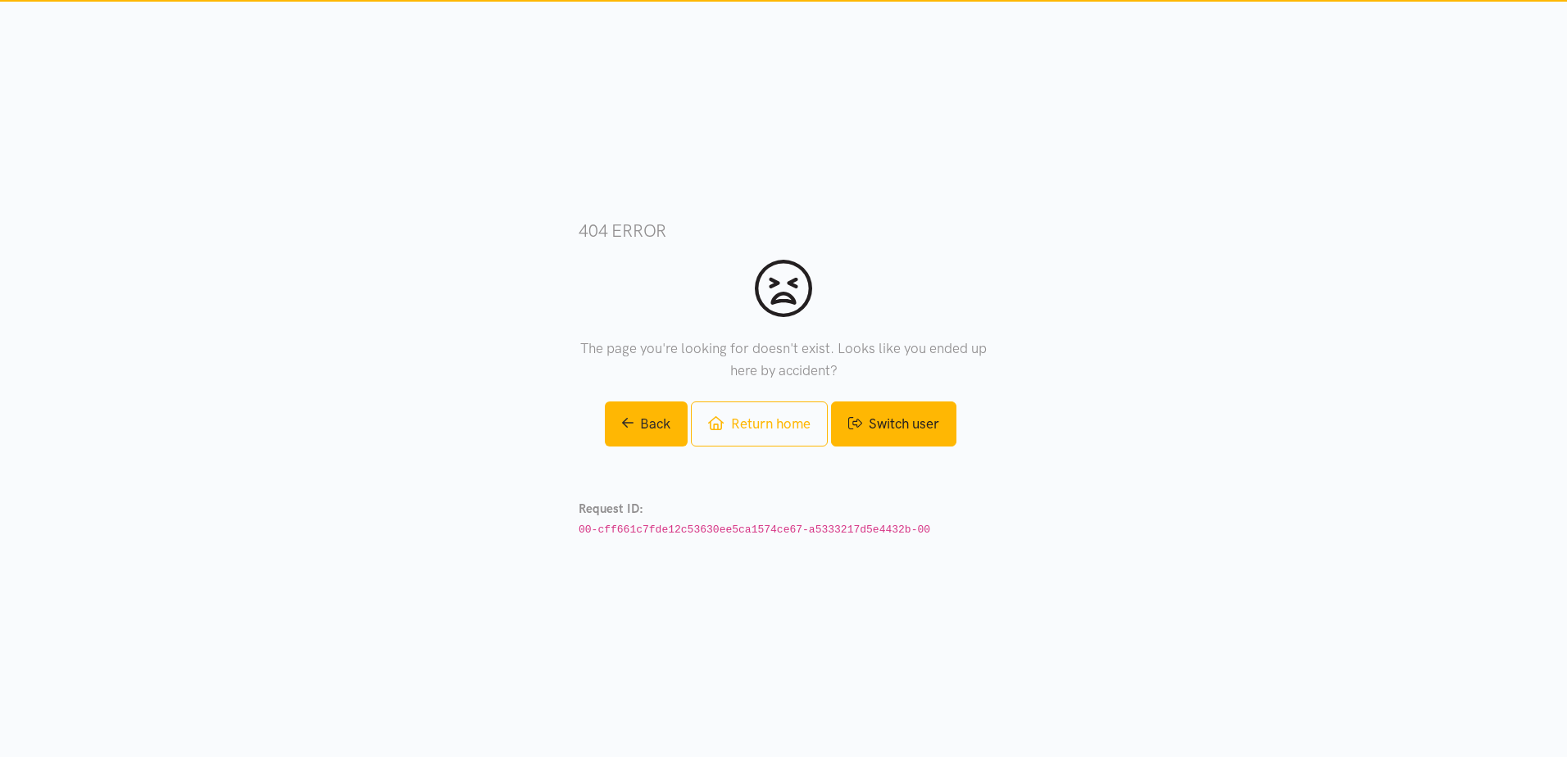
click at [917, 416] on link "Switch user" at bounding box center [893, 424] width 125 height 45
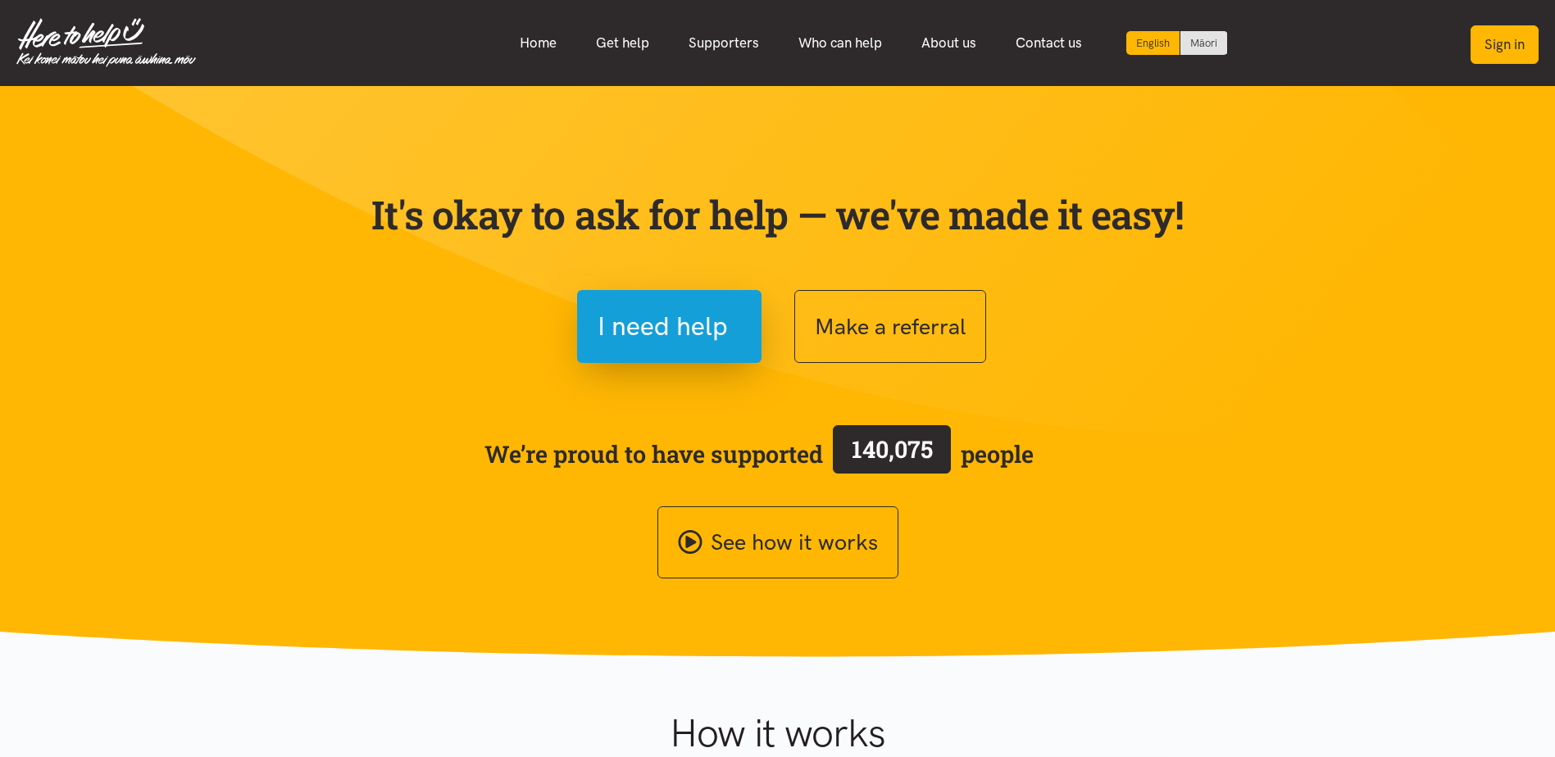
click at [1508, 39] on button "Sign in" at bounding box center [1505, 44] width 68 height 39
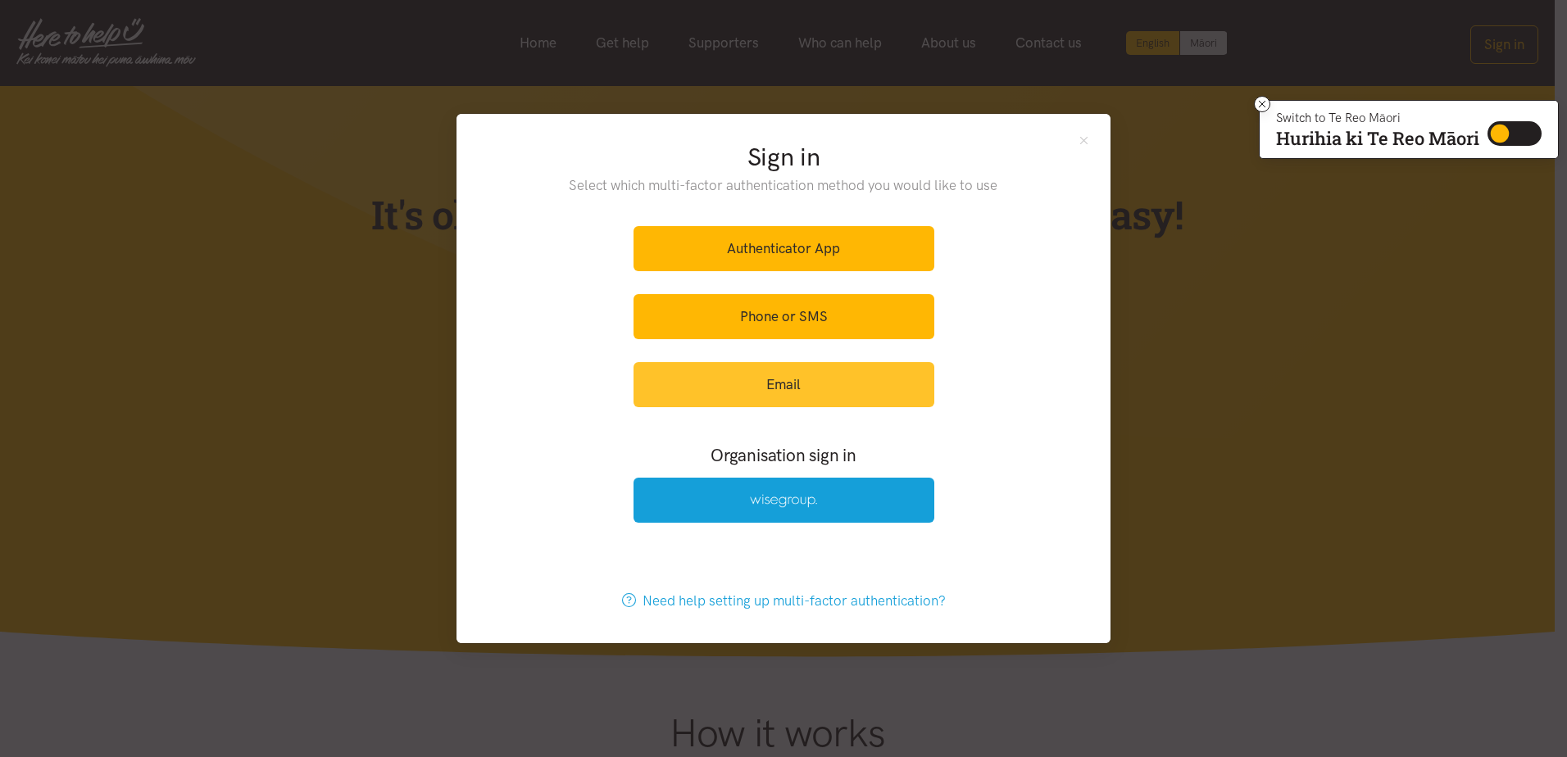
click at [762, 390] on link "Email" at bounding box center [784, 384] width 301 height 45
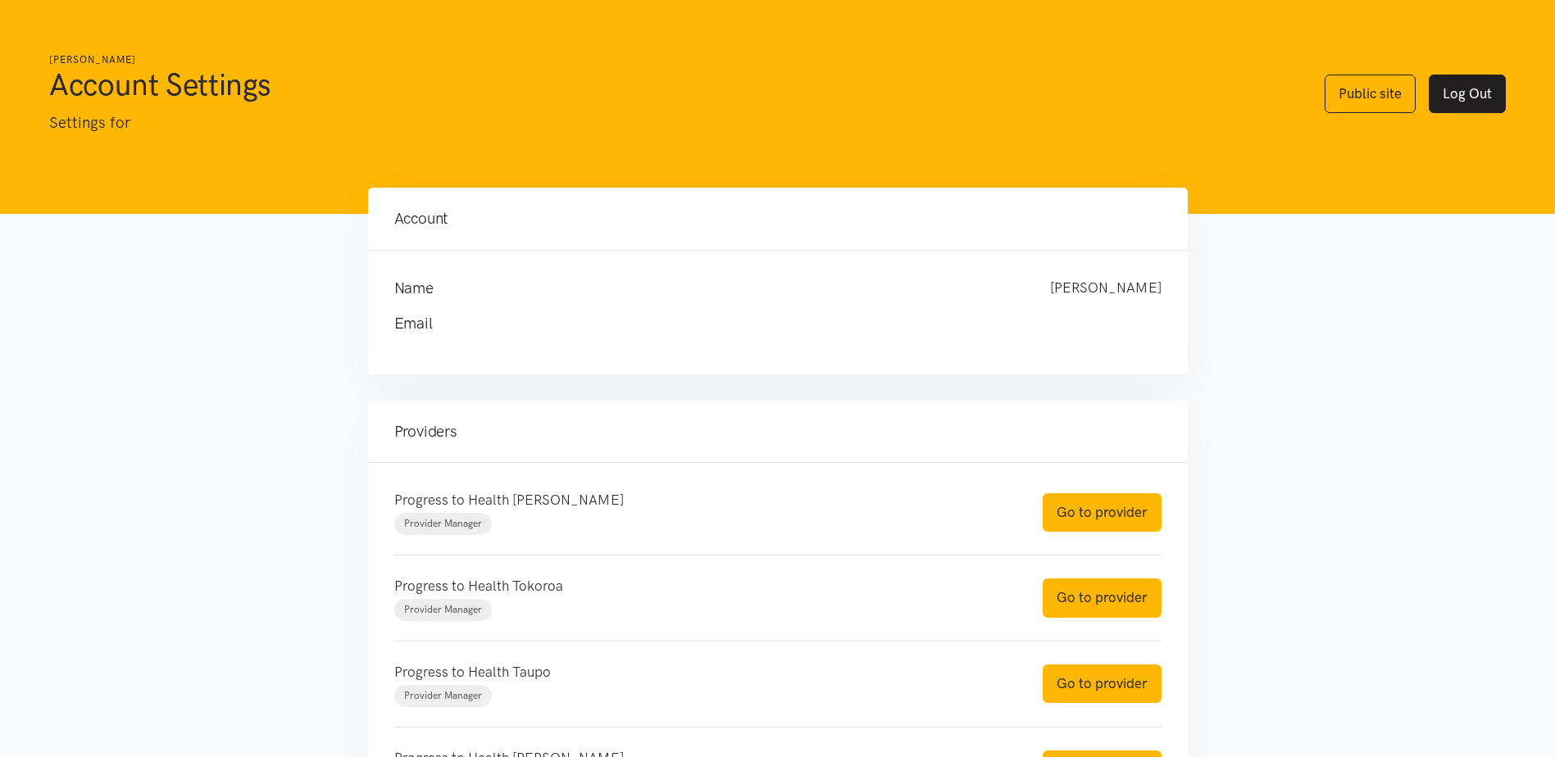
click at [1434, 104] on link "Log Out" at bounding box center [1467, 94] width 77 height 39
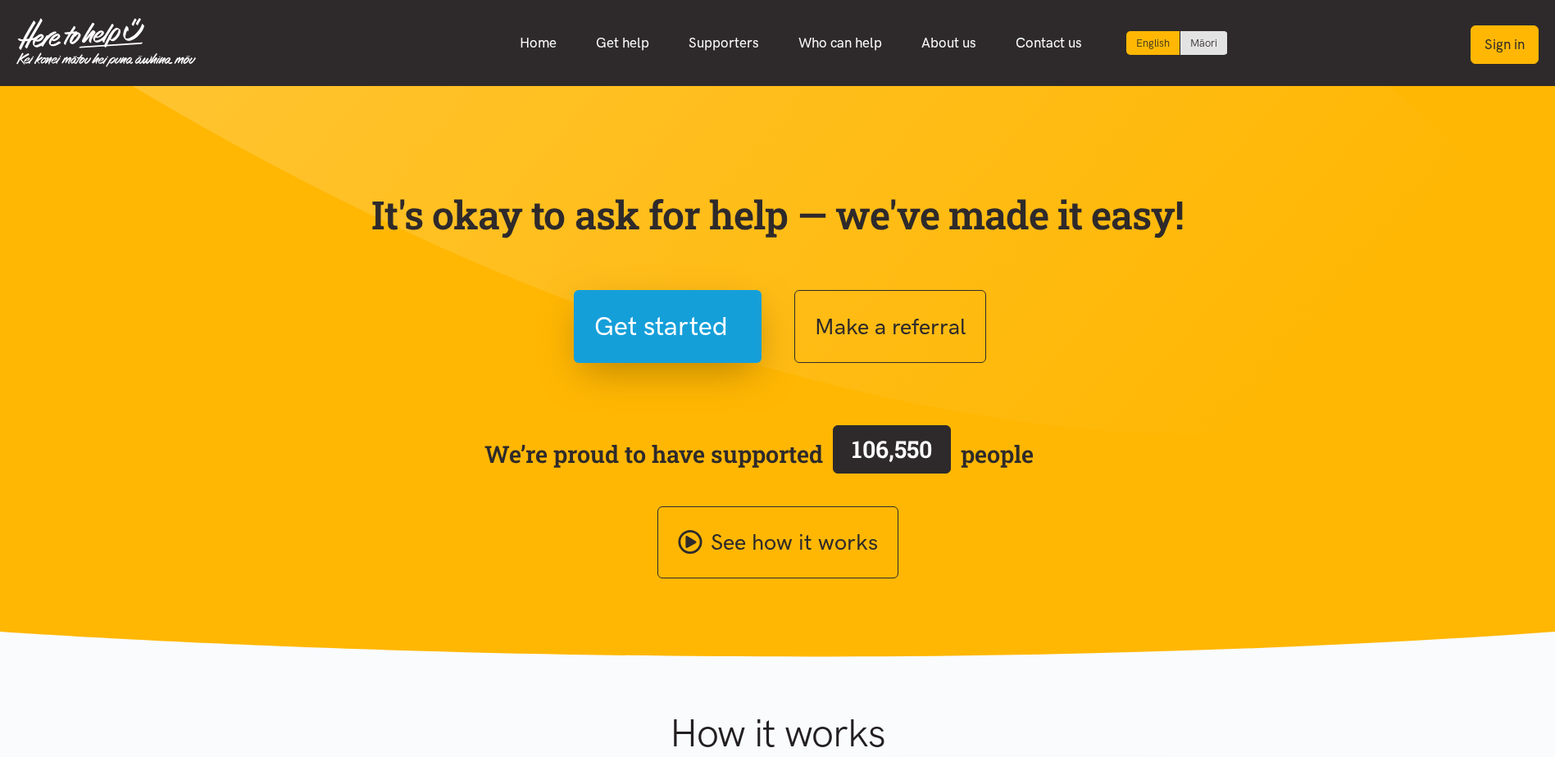
click at [1496, 43] on button "Sign in" at bounding box center [1505, 44] width 68 height 39
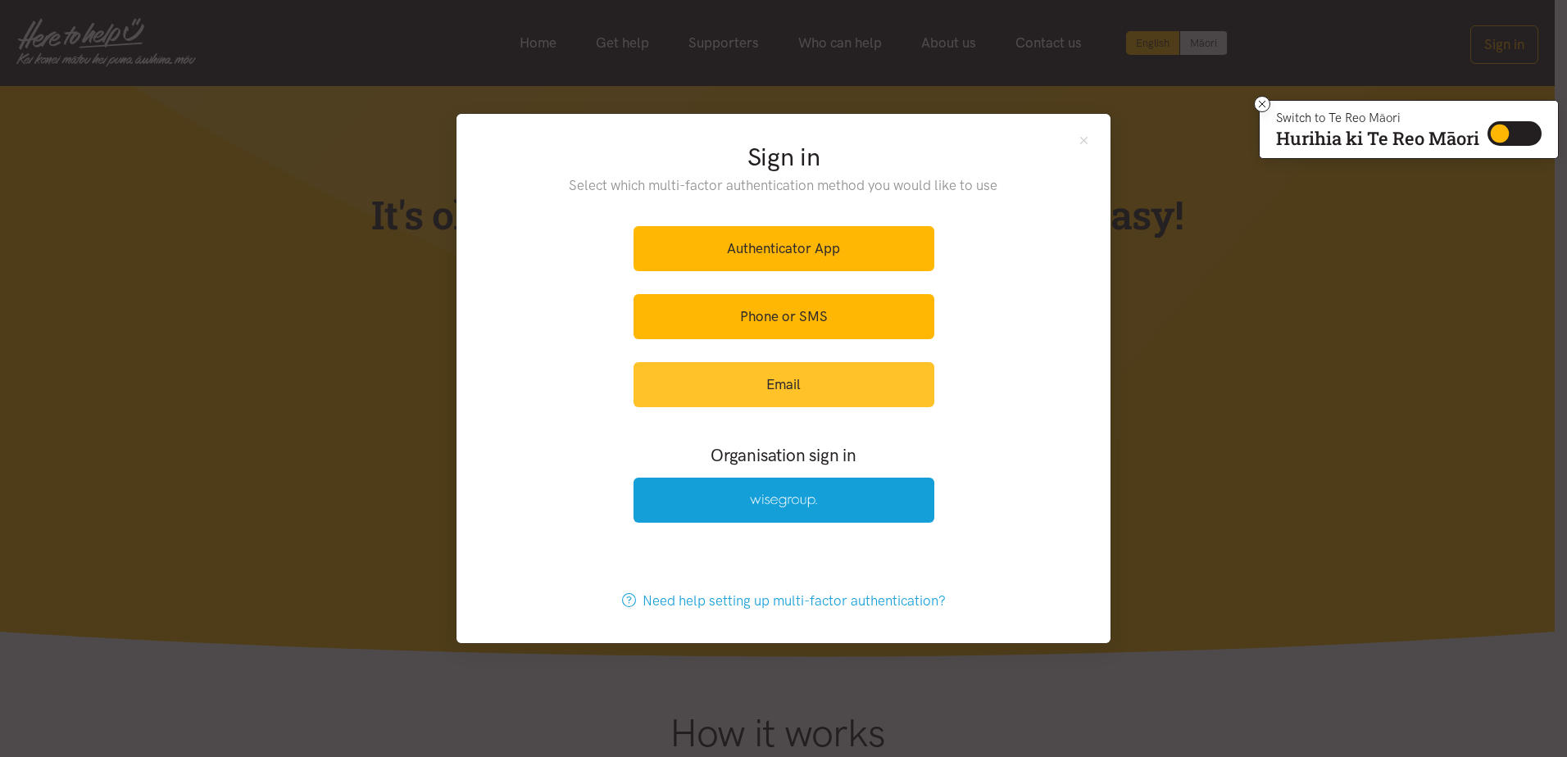
click at [771, 387] on link "Email" at bounding box center [784, 384] width 301 height 45
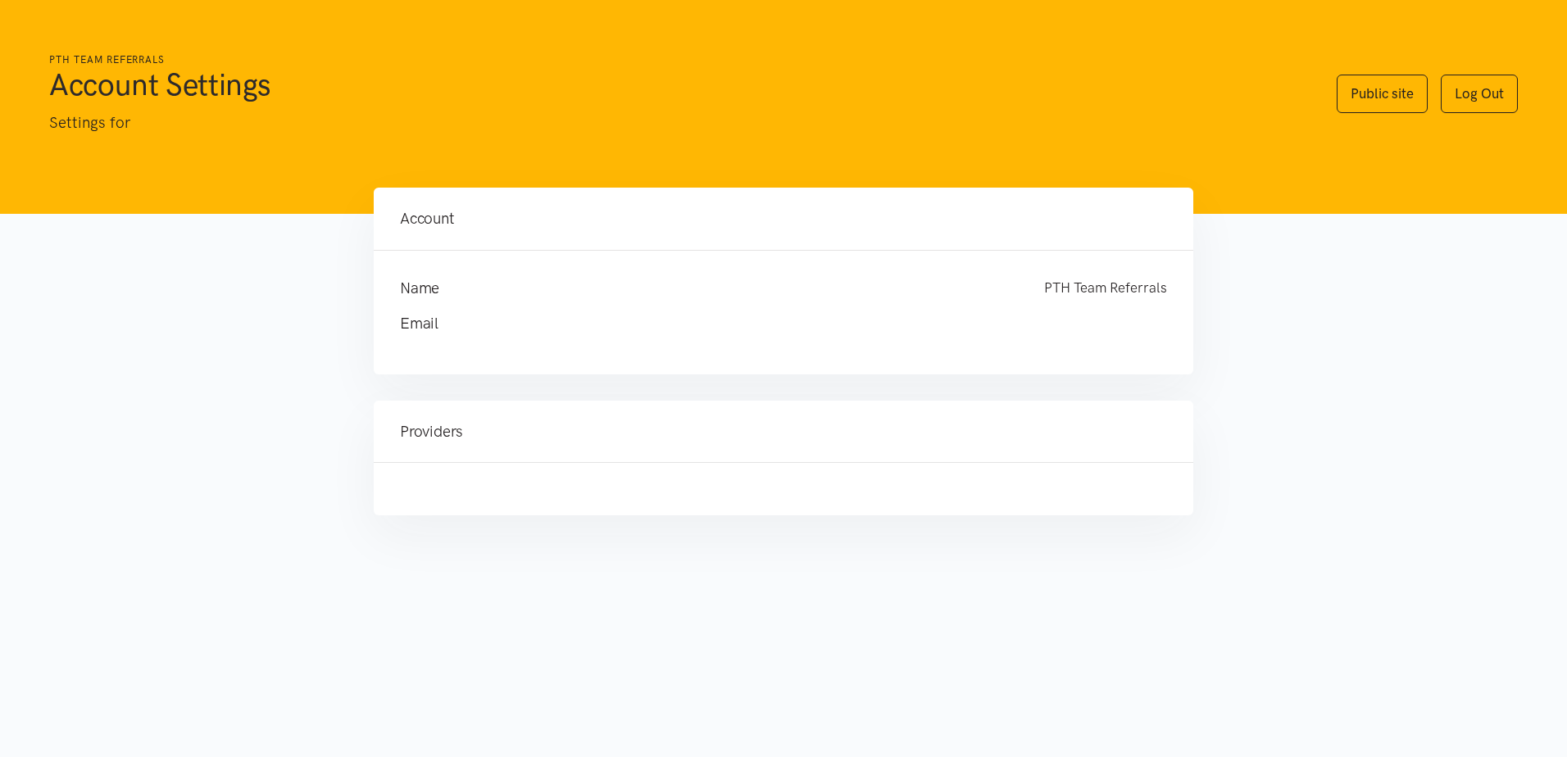
click at [485, 465] on div at bounding box center [784, 489] width 820 height 52
click at [416, 385] on div "Account Name PTH Team Referrals Email" at bounding box center [783, 365] width 853 height 354
drag, startPoint x: 700, startPoint y: 297, endPoint x: 629, endPoint y: 324, distance: 76.3
click at [701, 298] on h4 "Name" at bounding box center [706, 288] width 612 height 23
click at [1468, 107] on link "Log Out" at bounding box center [1479, 94] width 77 height 39
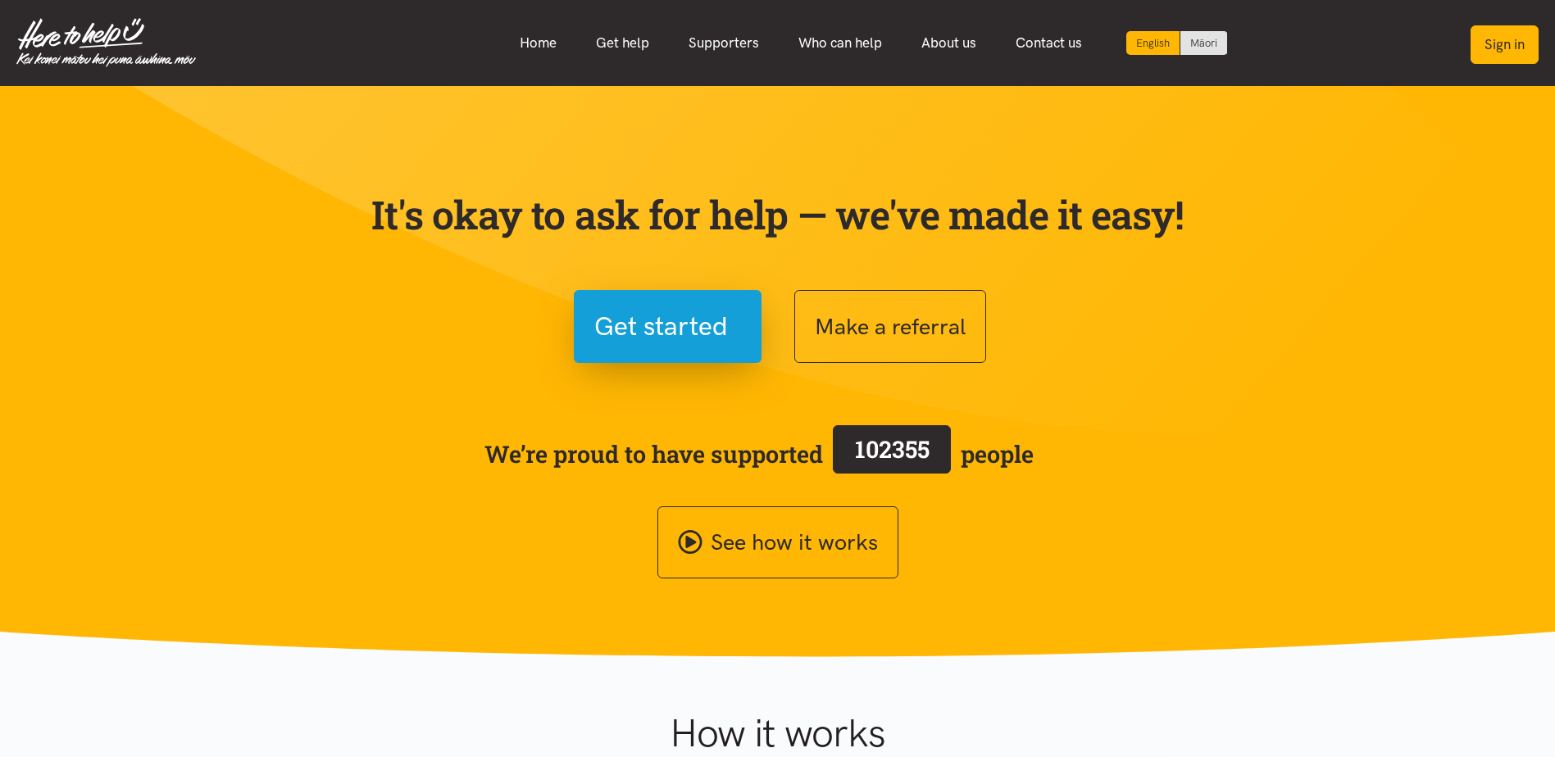
click at [1510, 34] on button "Sign in" at bounding box center [1505, 44] width 68 height 39
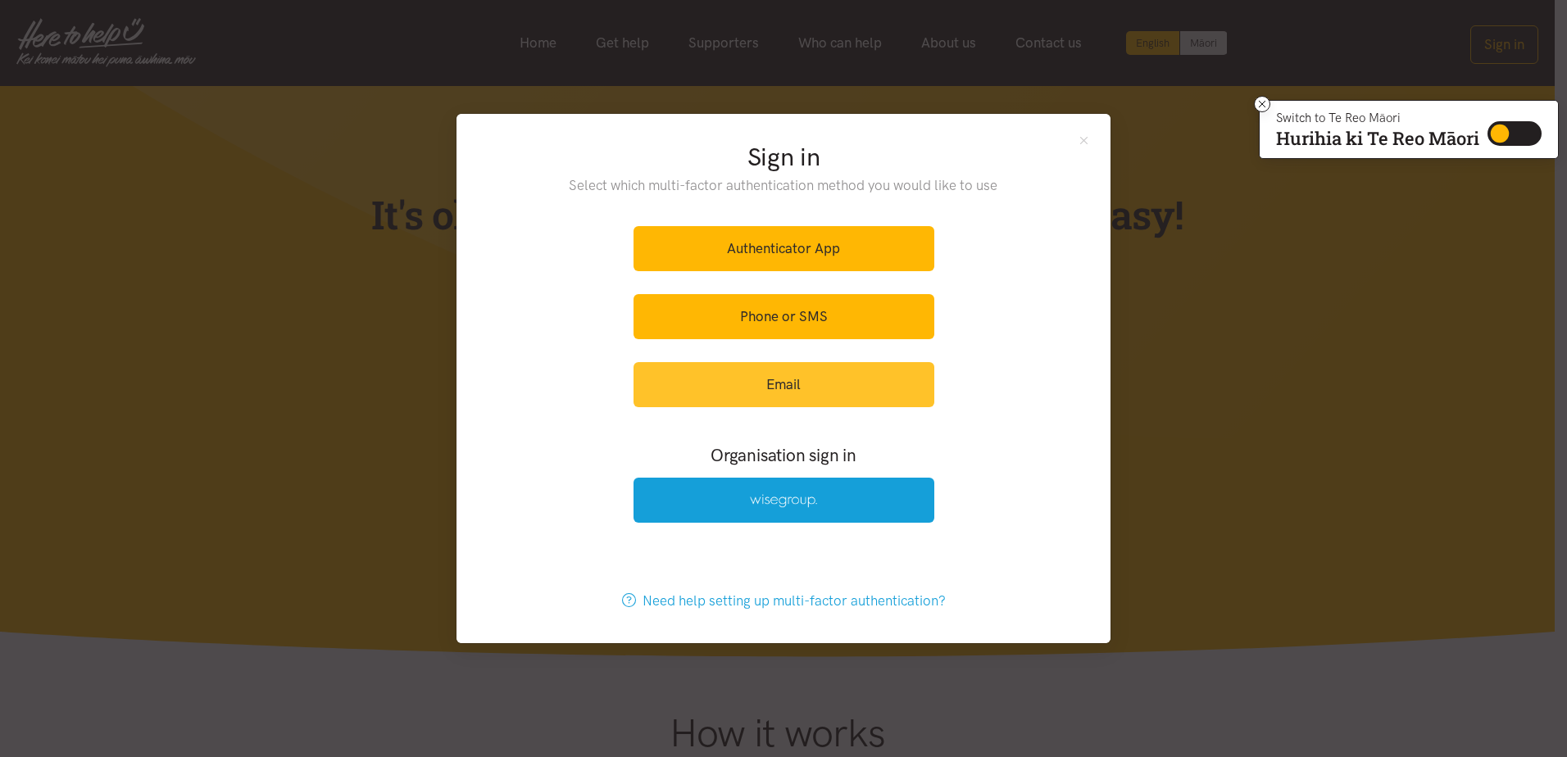
click at [774, 384] on link "Email" at bounding box center [784, 384] width 301 height 45
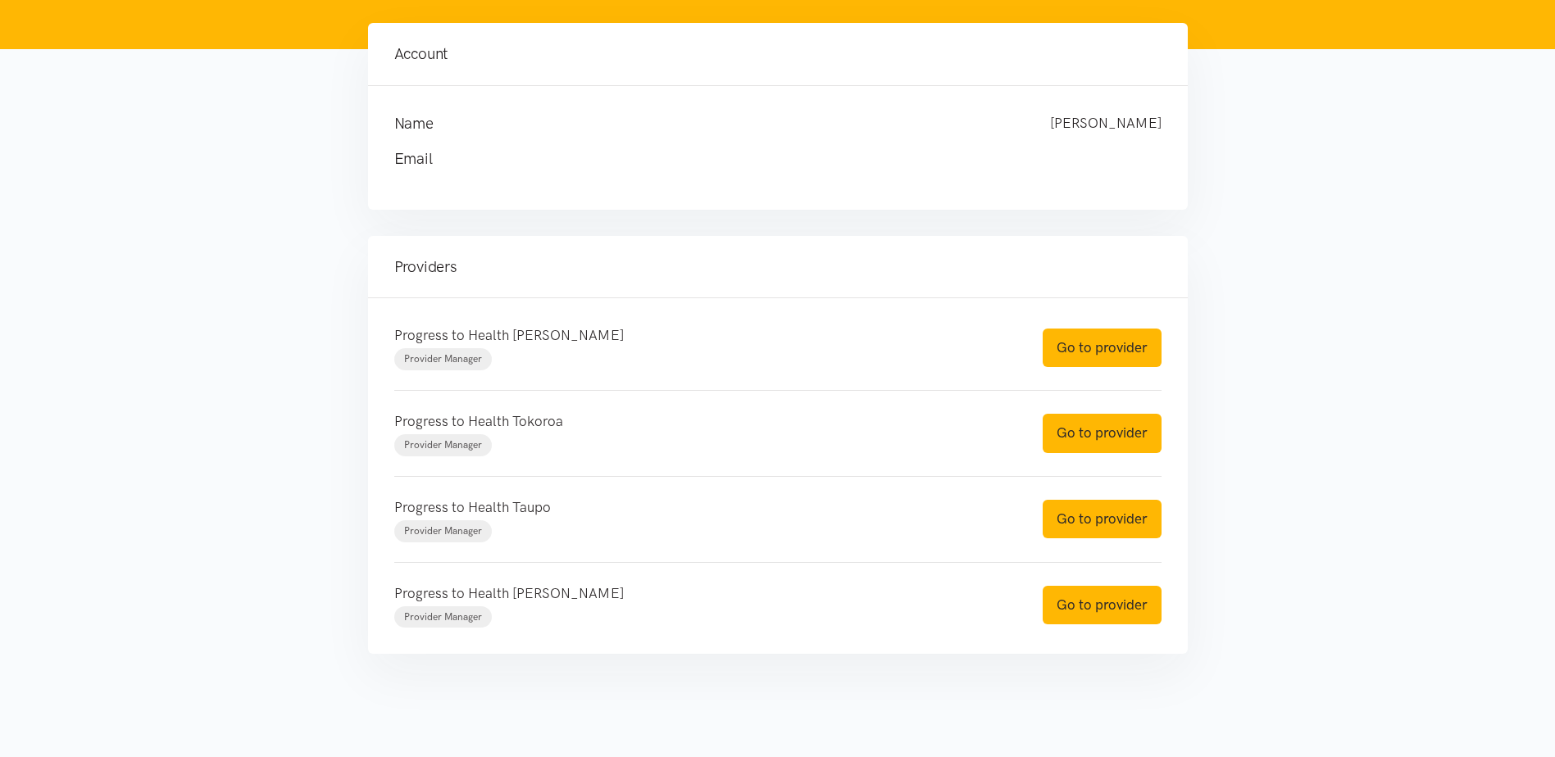
scroll to position [166, 0]
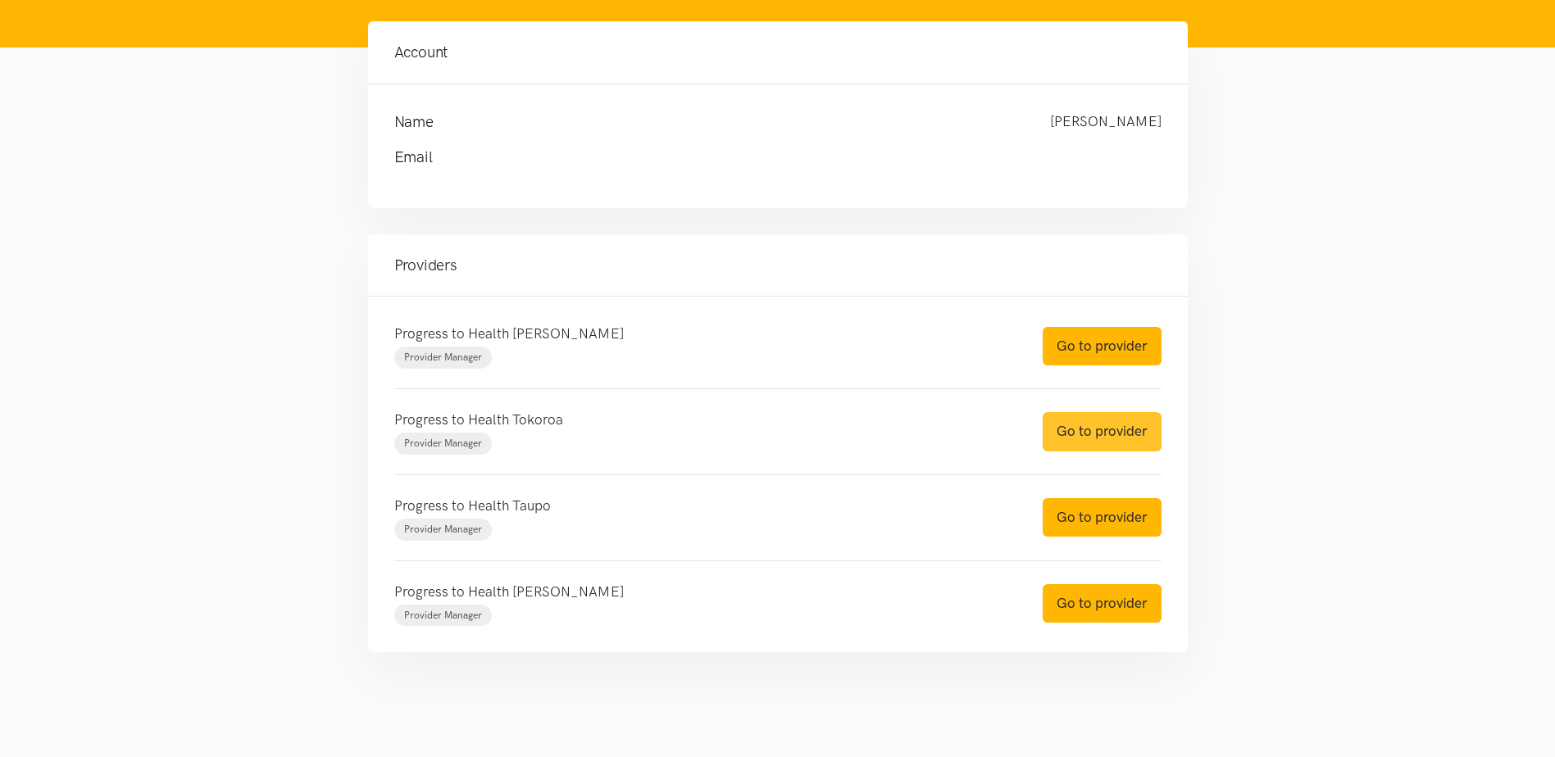
click at [1076, 425] on link "Go to provider" at bounding box center [1102, 431] width 119 height 39
click at [1123, 511] on link "Go to provider" at bounding box center [1102, 517] width 119 height 39
click at [1128, 602] on link "Go to provider" at bounding box center [1102, 604] width 119 height 39
click at [1094, 353] on link "Go to provider" at bounding box center [1102, 346] width 119 height 39
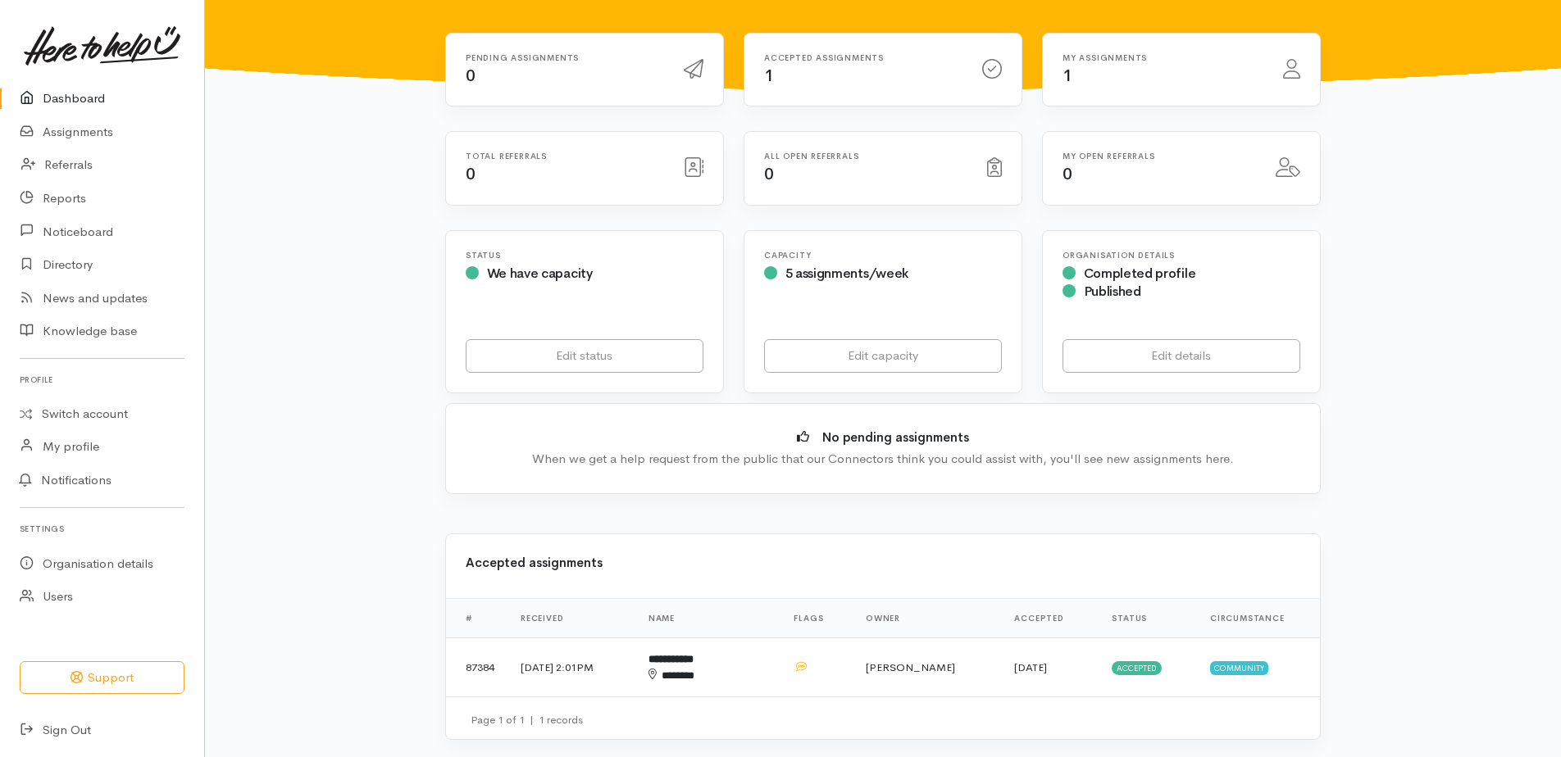
scroll to position [328, 0]
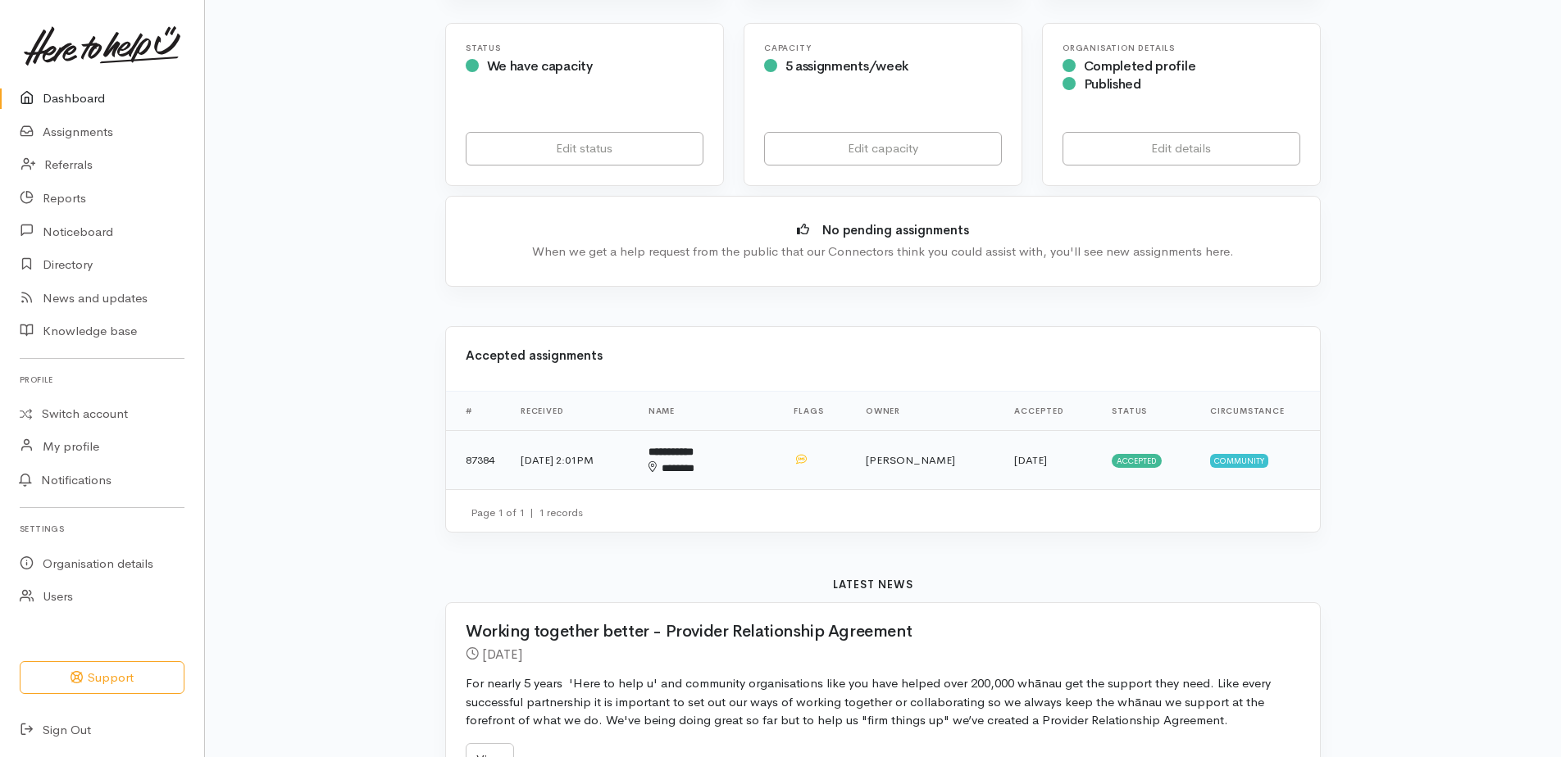
click at [1112, 465] on span "Accepted" at bounding box center [1137, 460] width 50 height 13
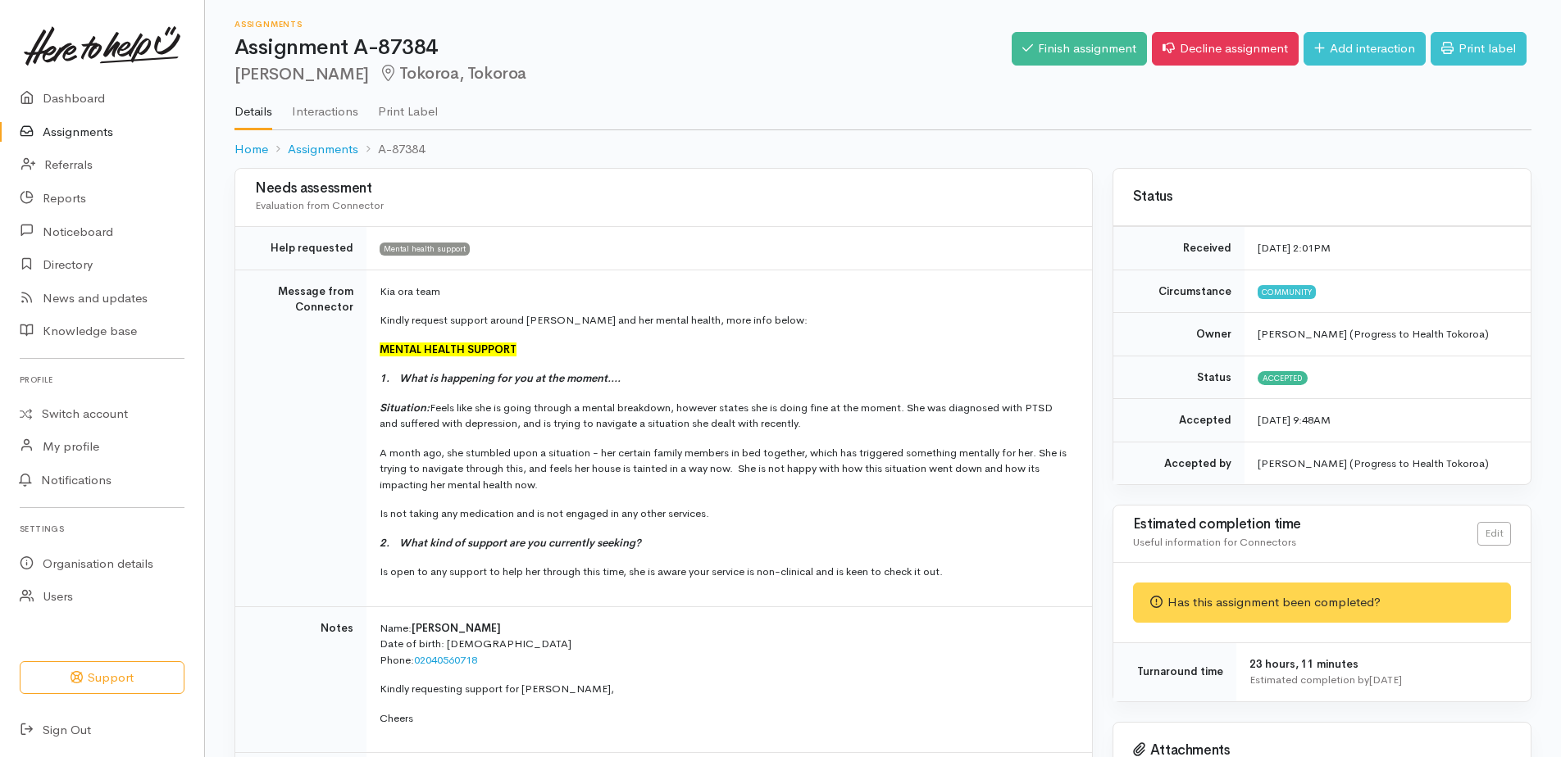
click at [416, 628] on span "[PERSON_NAME]" at bounding box center [456, 628] width 89 height 14
copy span "Vaine"
click at [1057, 39] on link "Finish assignment" at bounding box center [1079, 49] width 135 height 34
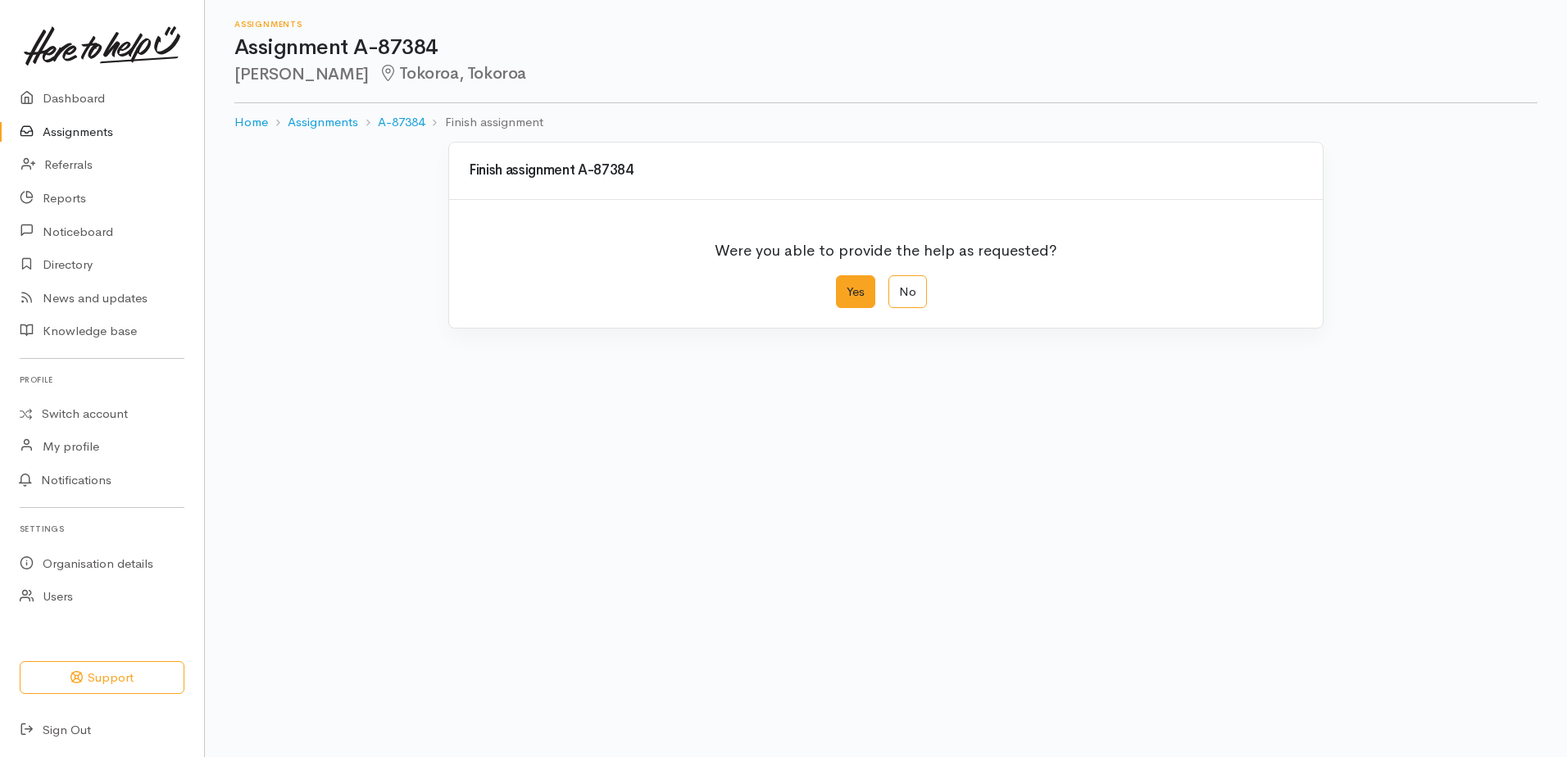
click at [865, 300] on label "Yes" at bounding box center [855, 292] width 39 height 34
click at [847, 286] on input "Yes" at bounding box center [841, 280] width 11 height 11
radio input "true"
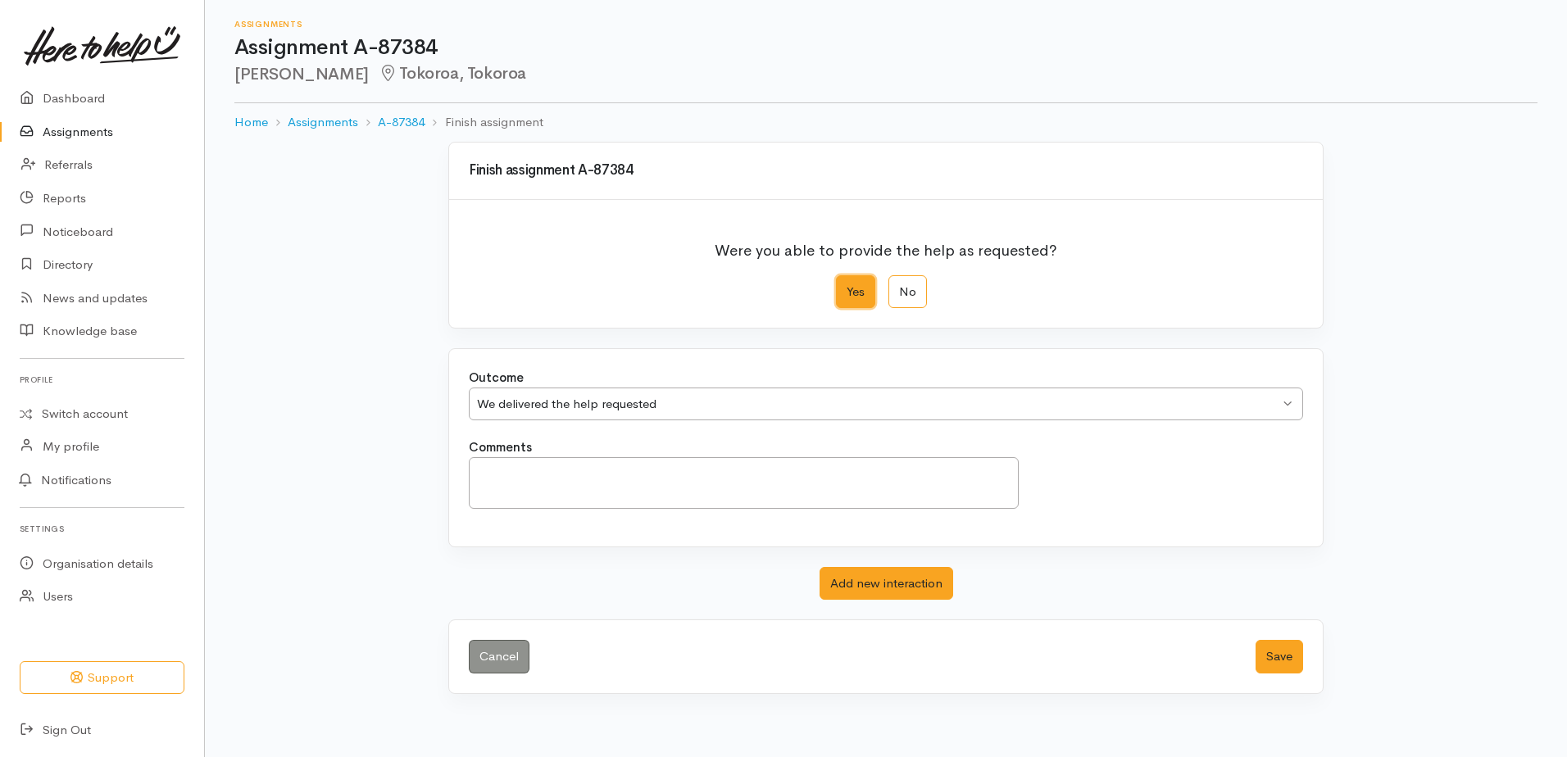
click at [676, 411] on div "We delivered the help requested" at bounding box center [878, 404] width 803 height 19
click at [1268, 654] on button "Save" at bounding box center [1280, 657] width 48 height 34
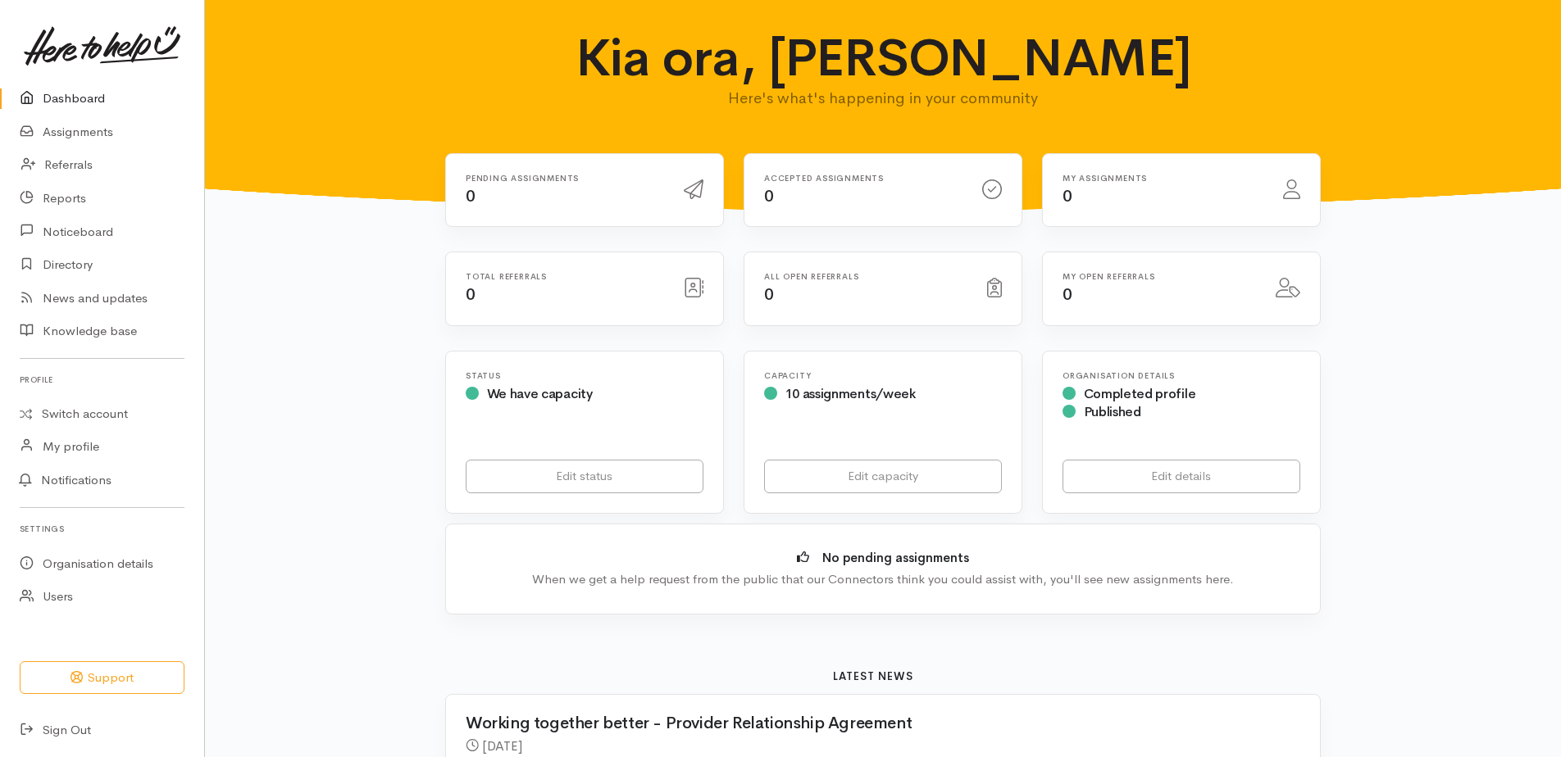
drag, startPoint x: 229, startPoint y: 348, endPoint x: 700, endPoint y: 24, distance: 572.3
